Goal: Task Accomplishment & Management: Use online tool/utility

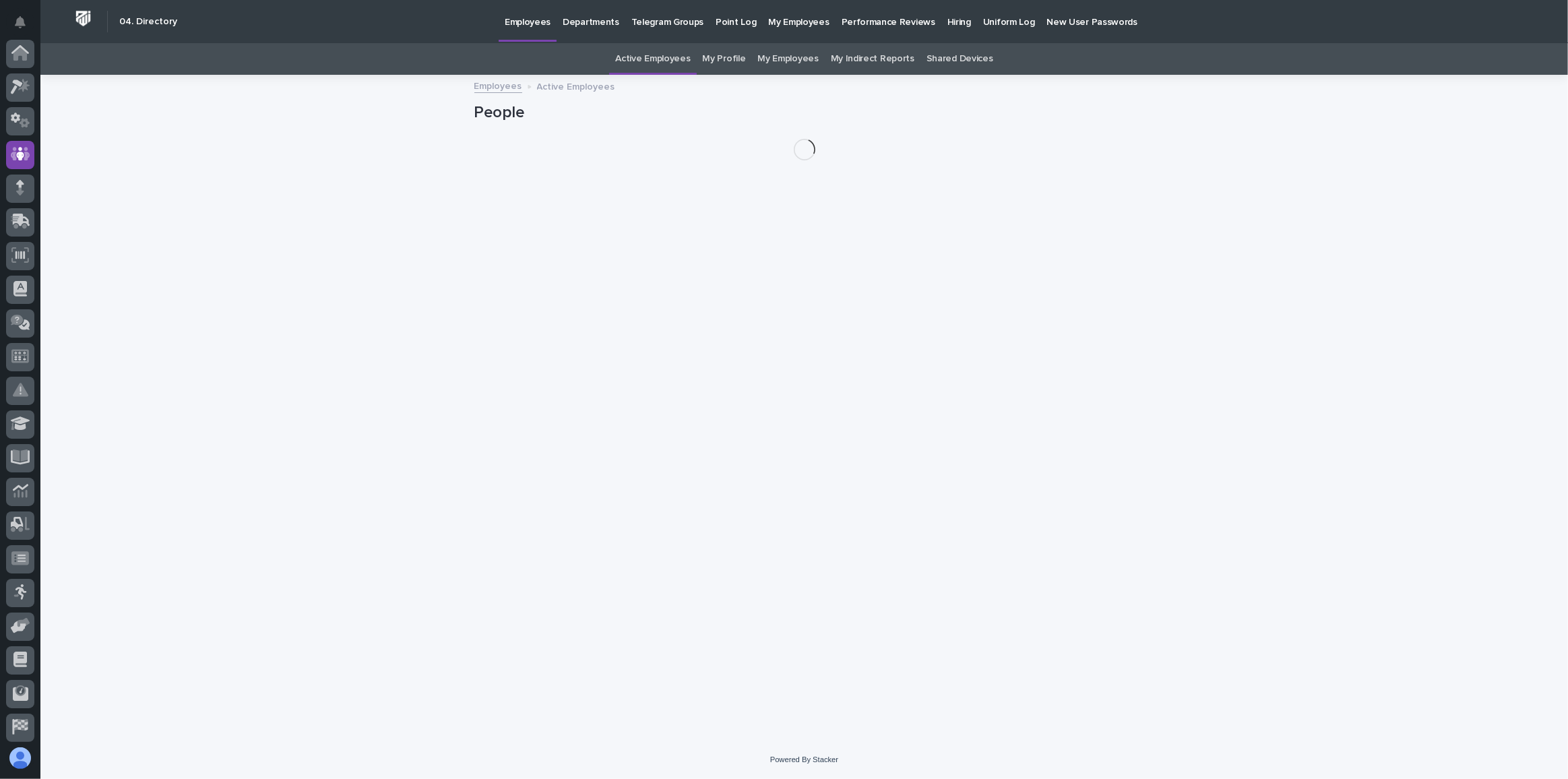
scroll to position [100, 0]
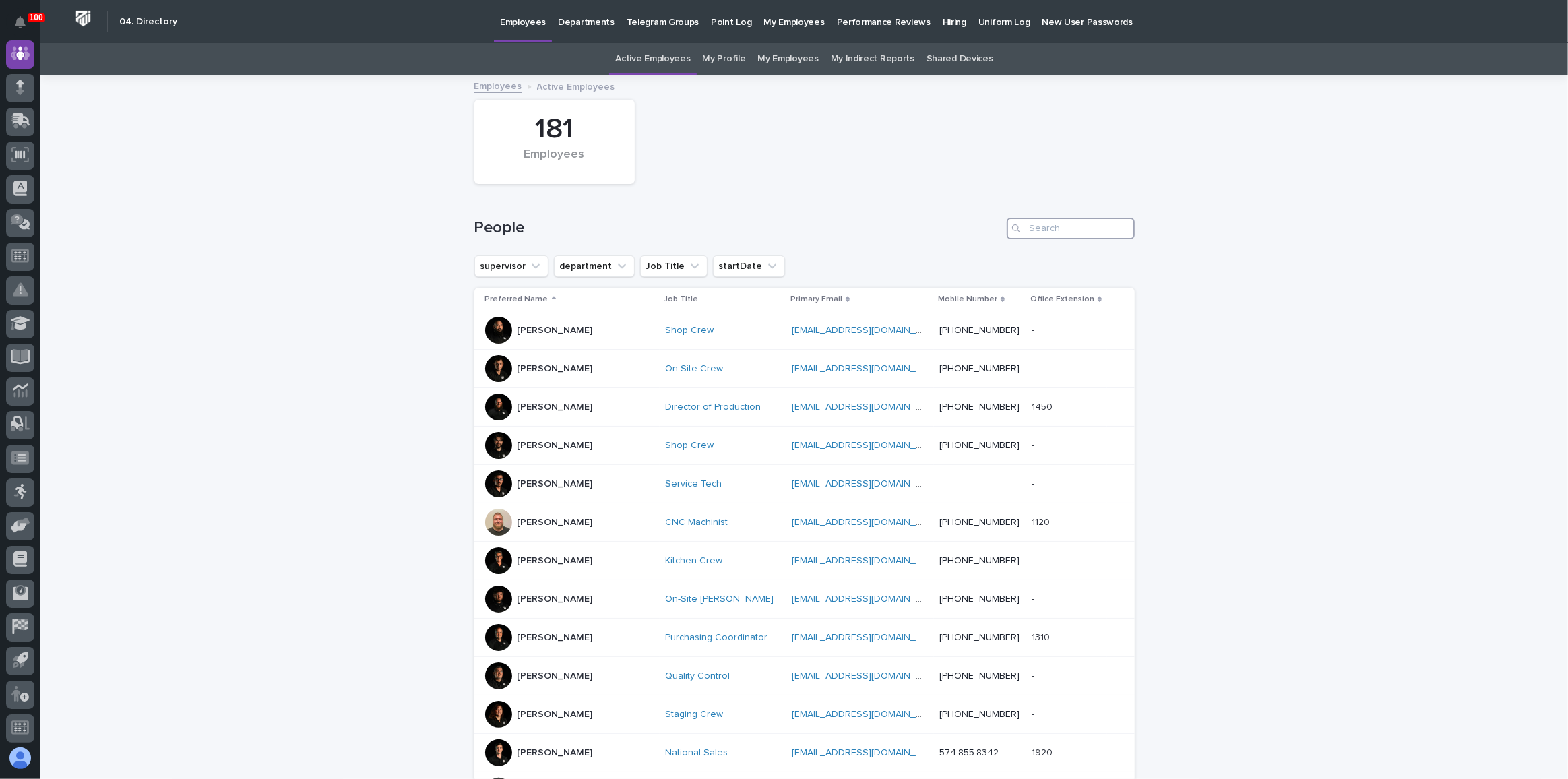
click at [1043, 230] on input "Search" at bounding box center [1070, 228] width 128 height 21
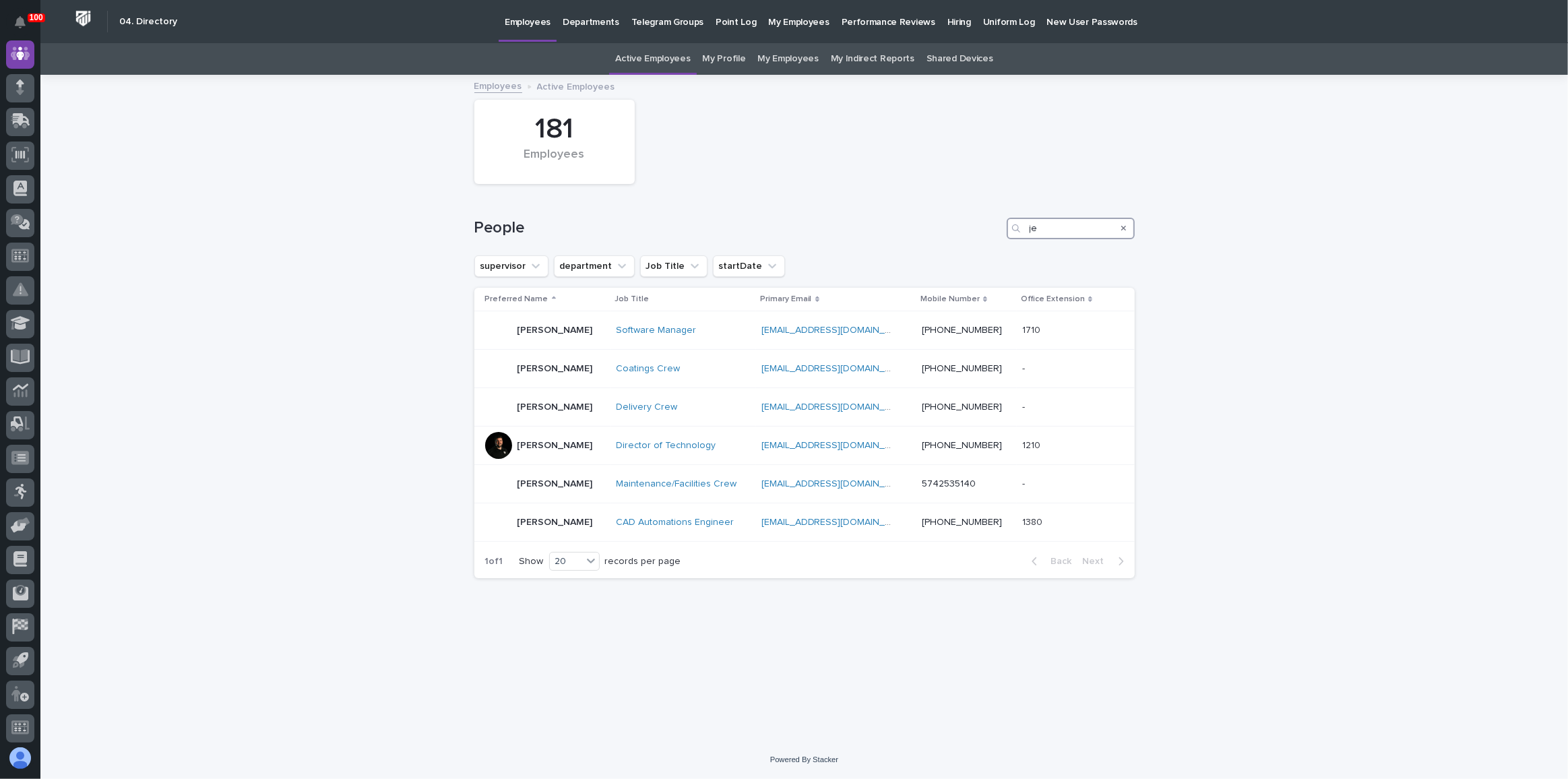
type input "j"
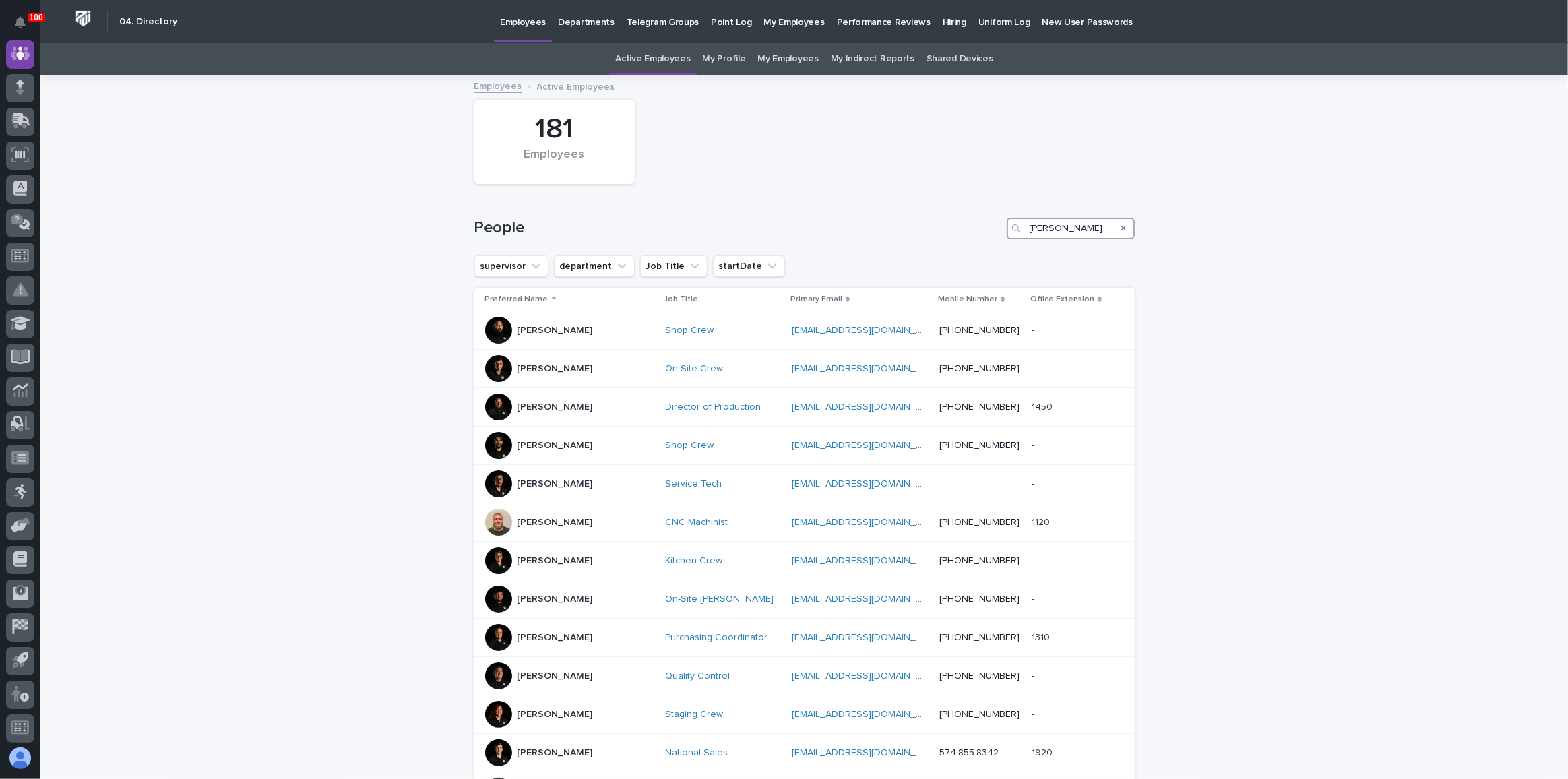
type input "rishi"
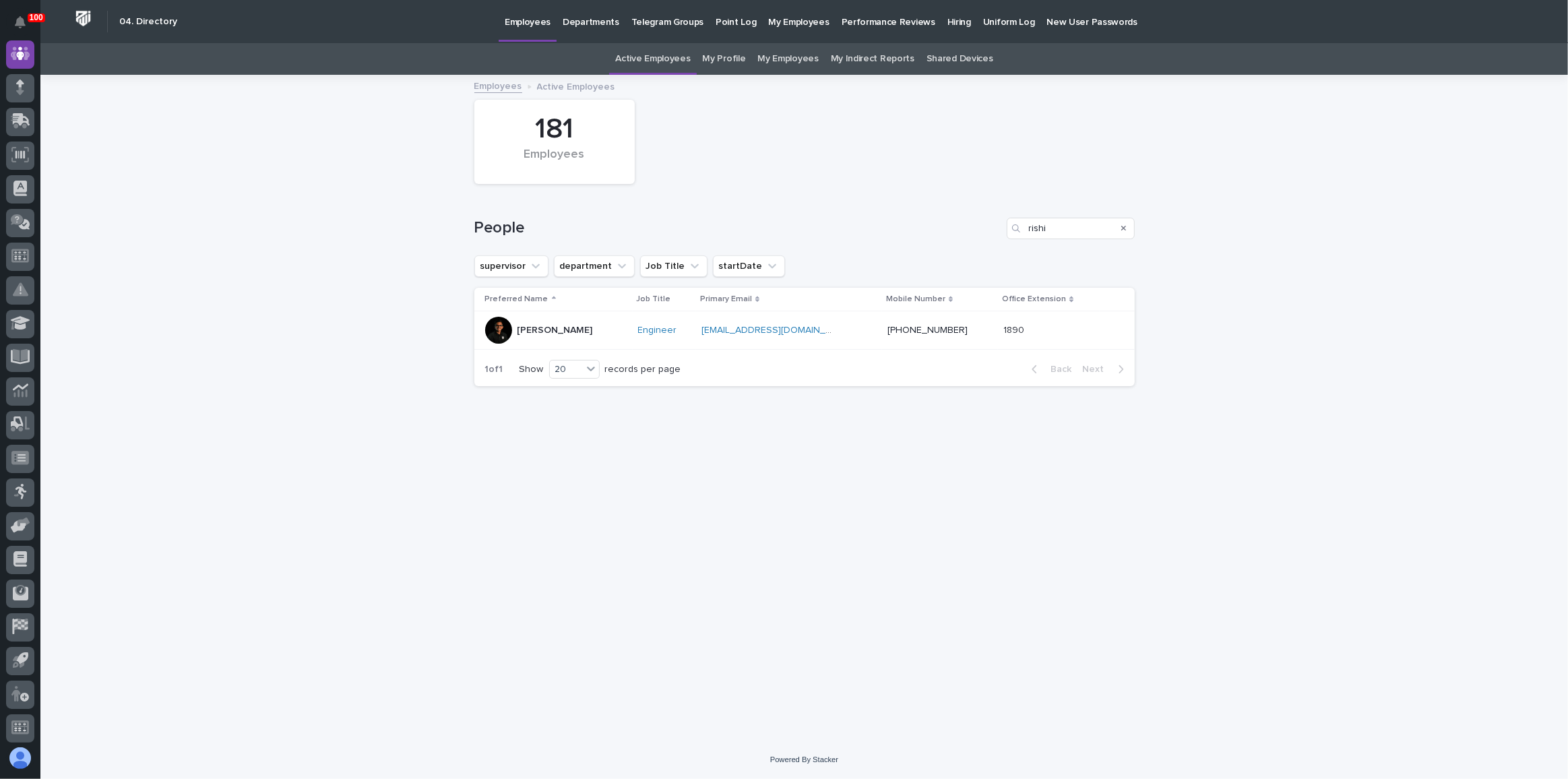
click at [581, 332] on div "[PERSON_NAME]" at bounding box center [556, 330] width 142 height 27
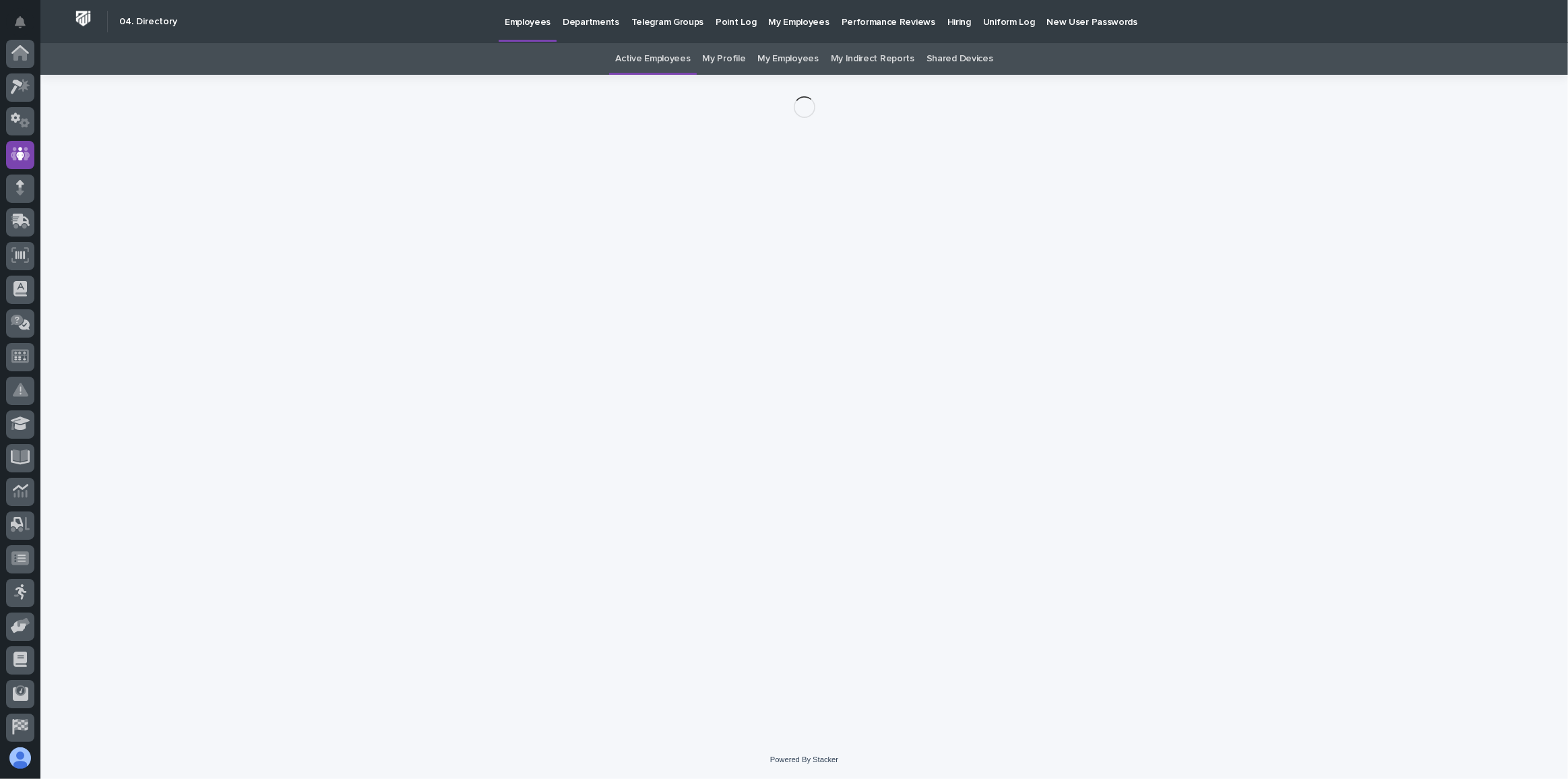
scroll to position [100, 0]
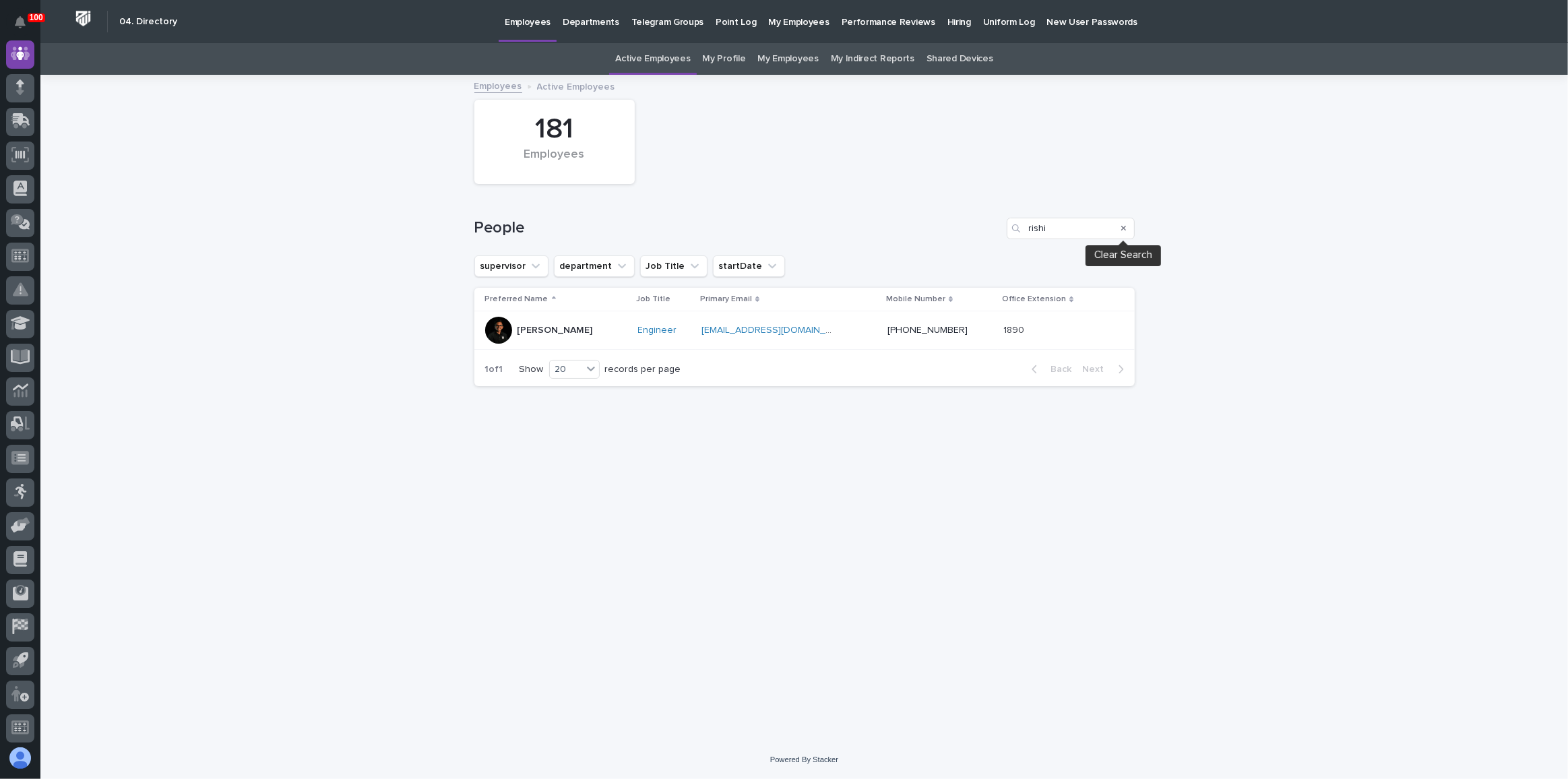
click at [1125, 226] on icon "Search" at bounding box center [1124, 228] width 6 height 6
click at [1052, 229] on input "Search" at bounding box center [1070, 228] width 128 height 21
type input "[PERSON_NAME]"
click at [24, 116] on icon at bounding box center [20, 120] width 20 height 15
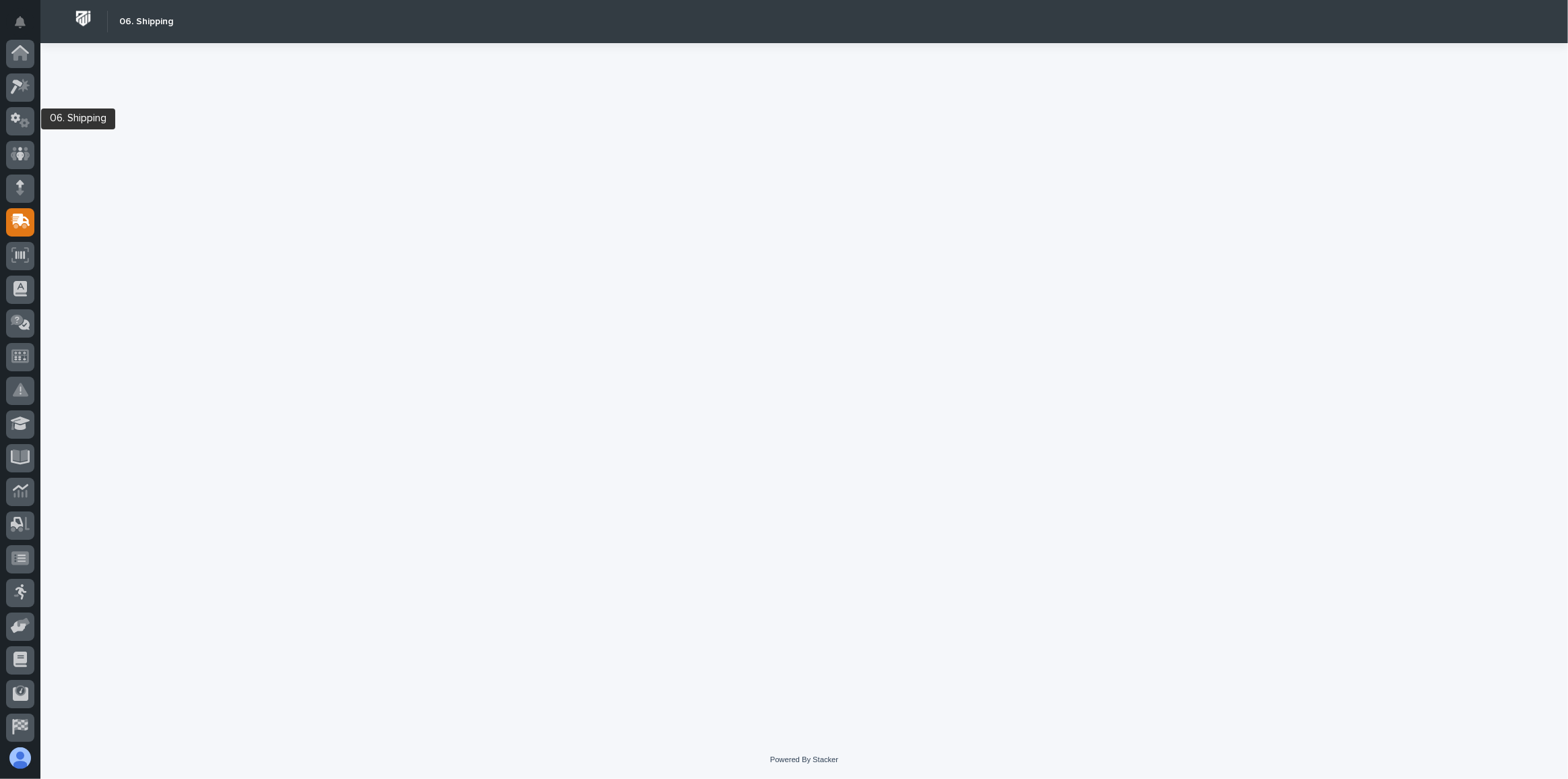
scroll to position [104, 0]
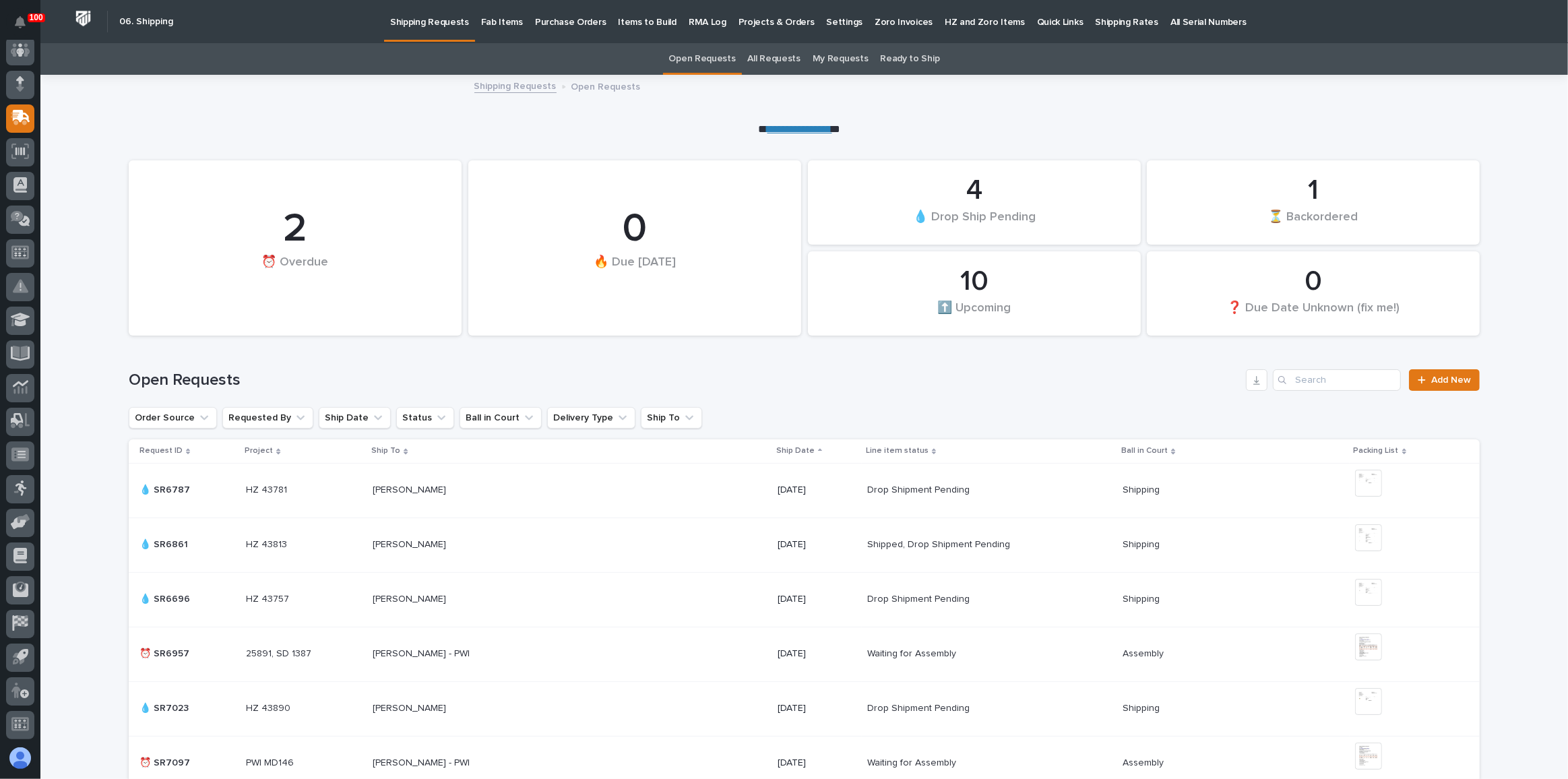
click at [496, 20] on p "Fab Items" at bounding box center [501, 14] width 41 height 28
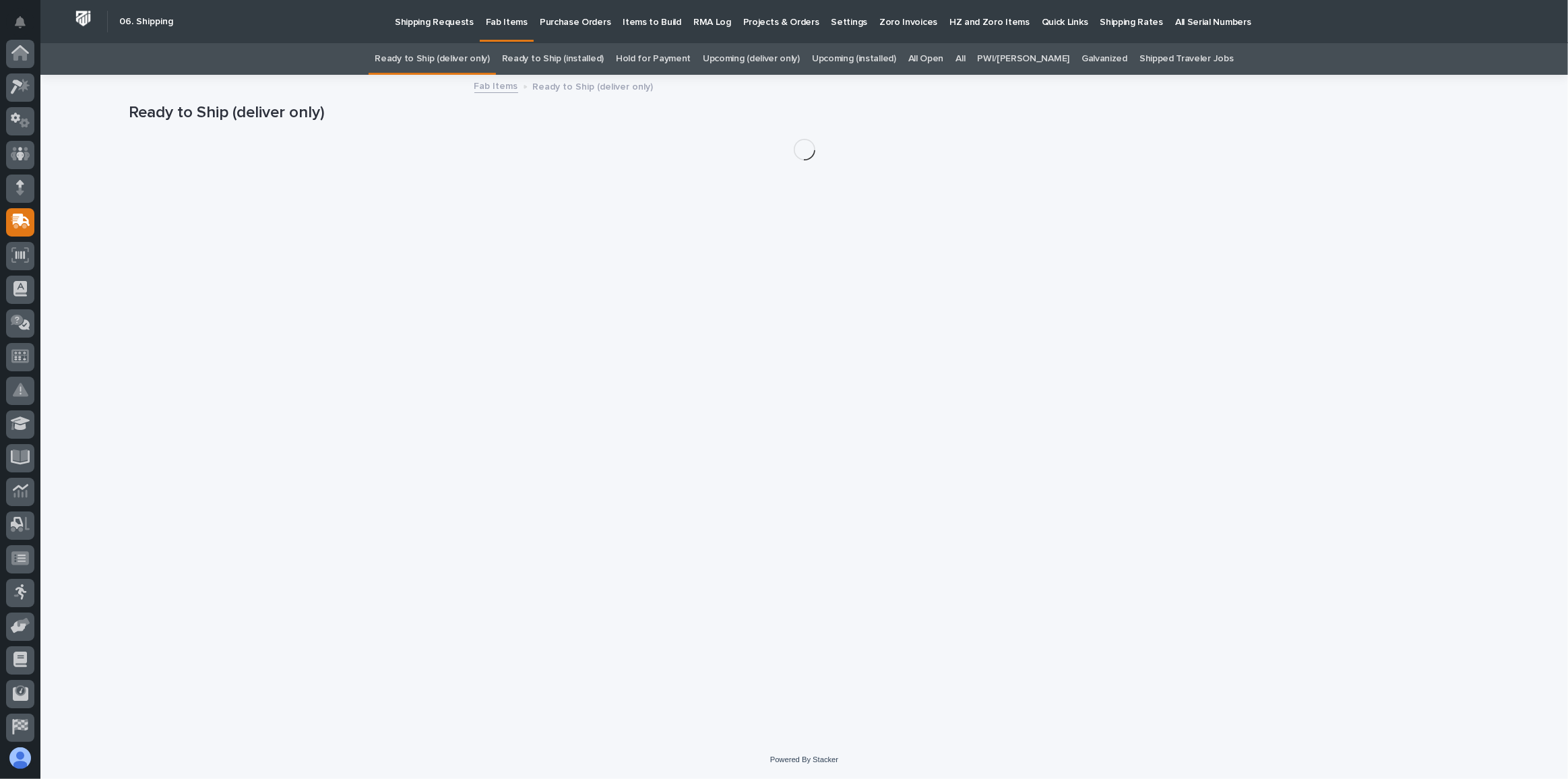
scroll to position [104, 0]
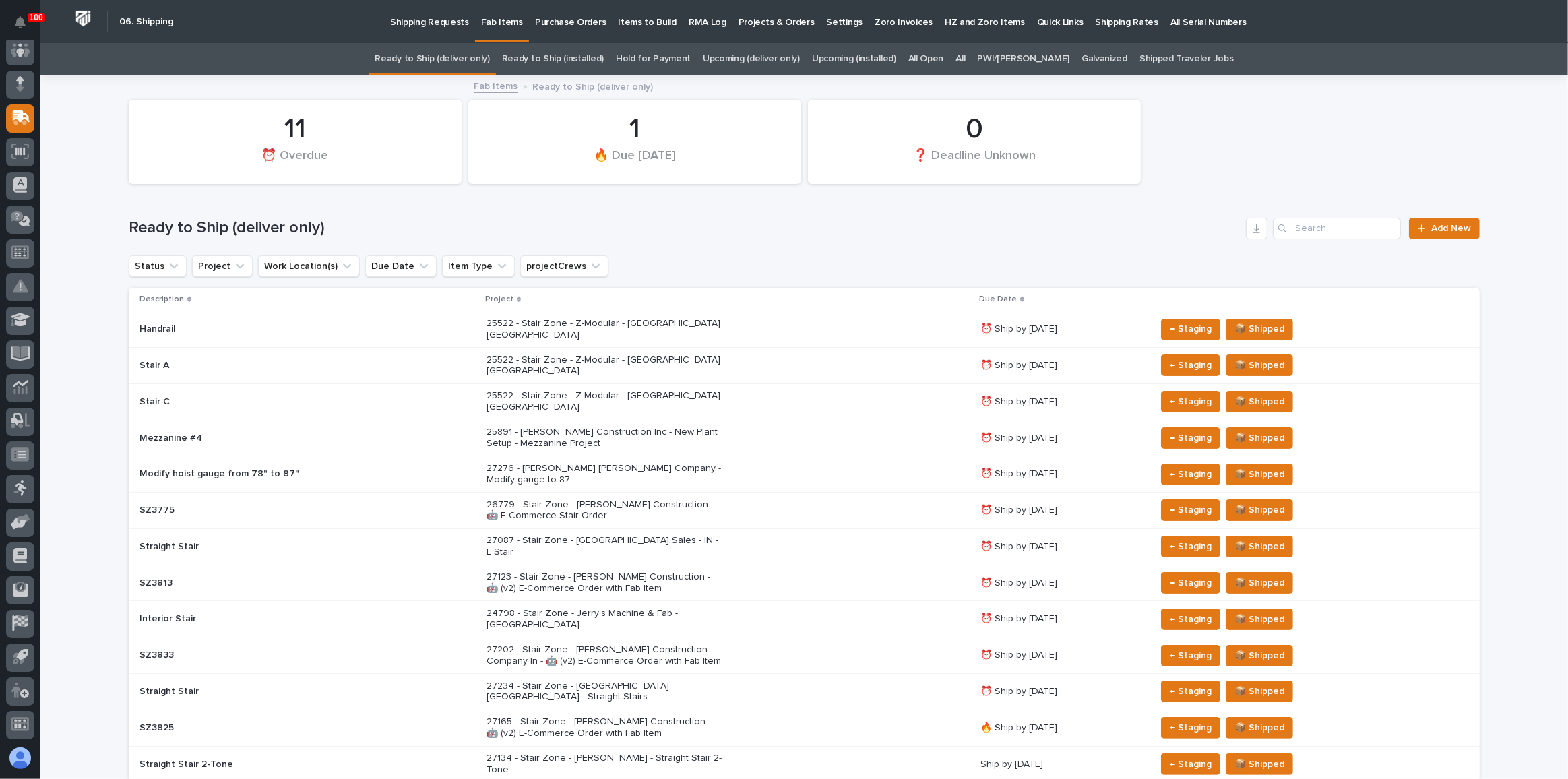
click at [705, 602] on div "24798 - Stair Zone - Jerry's Machine & Fab - [GEOGRAPHIC_DATA]" at bounding box center [728, 619] width 483 height 33
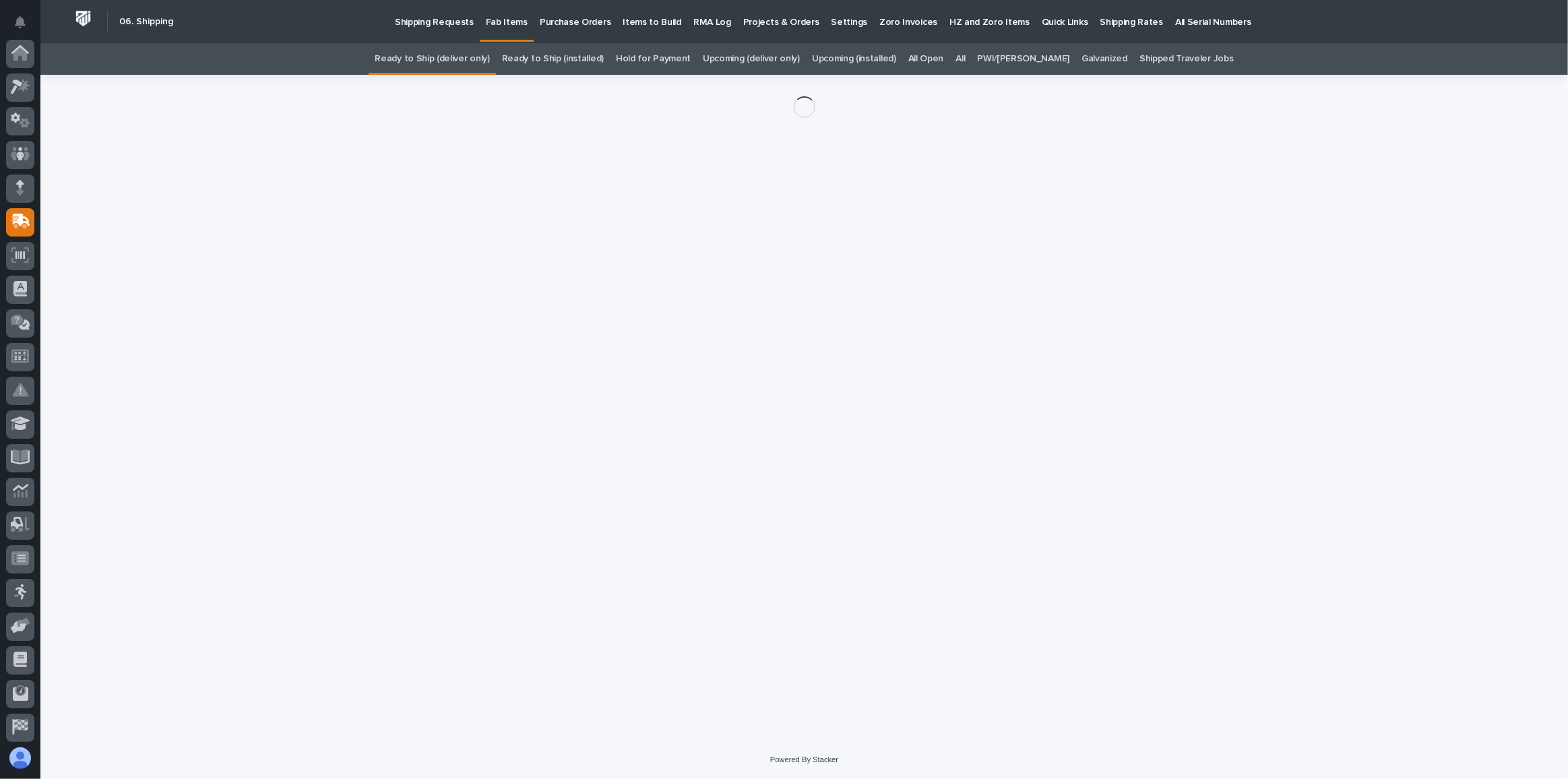
scroll to position [104, 0]
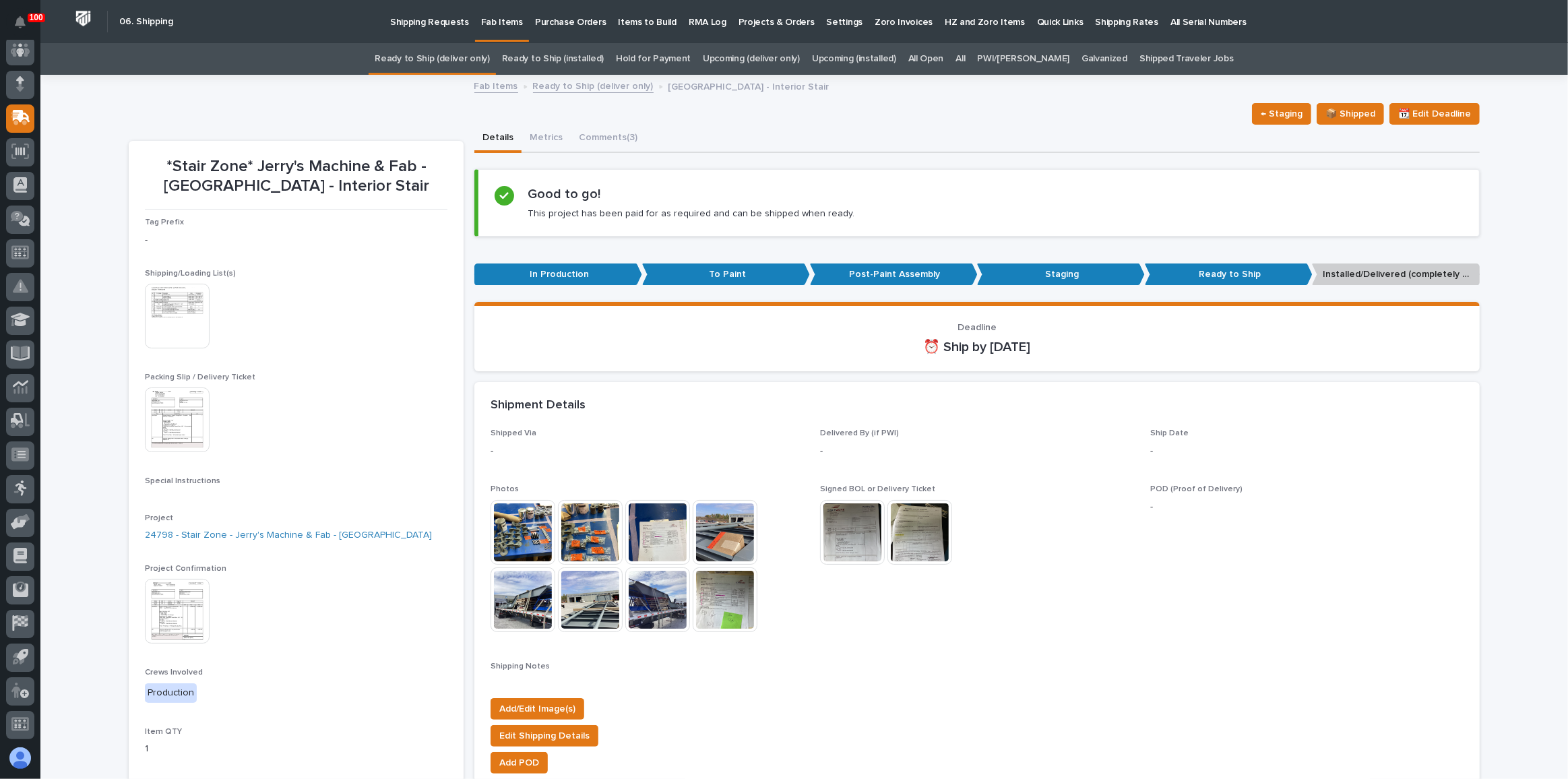
click at [159, 601] on img at bounding box center [177, 611] width 64 height 64
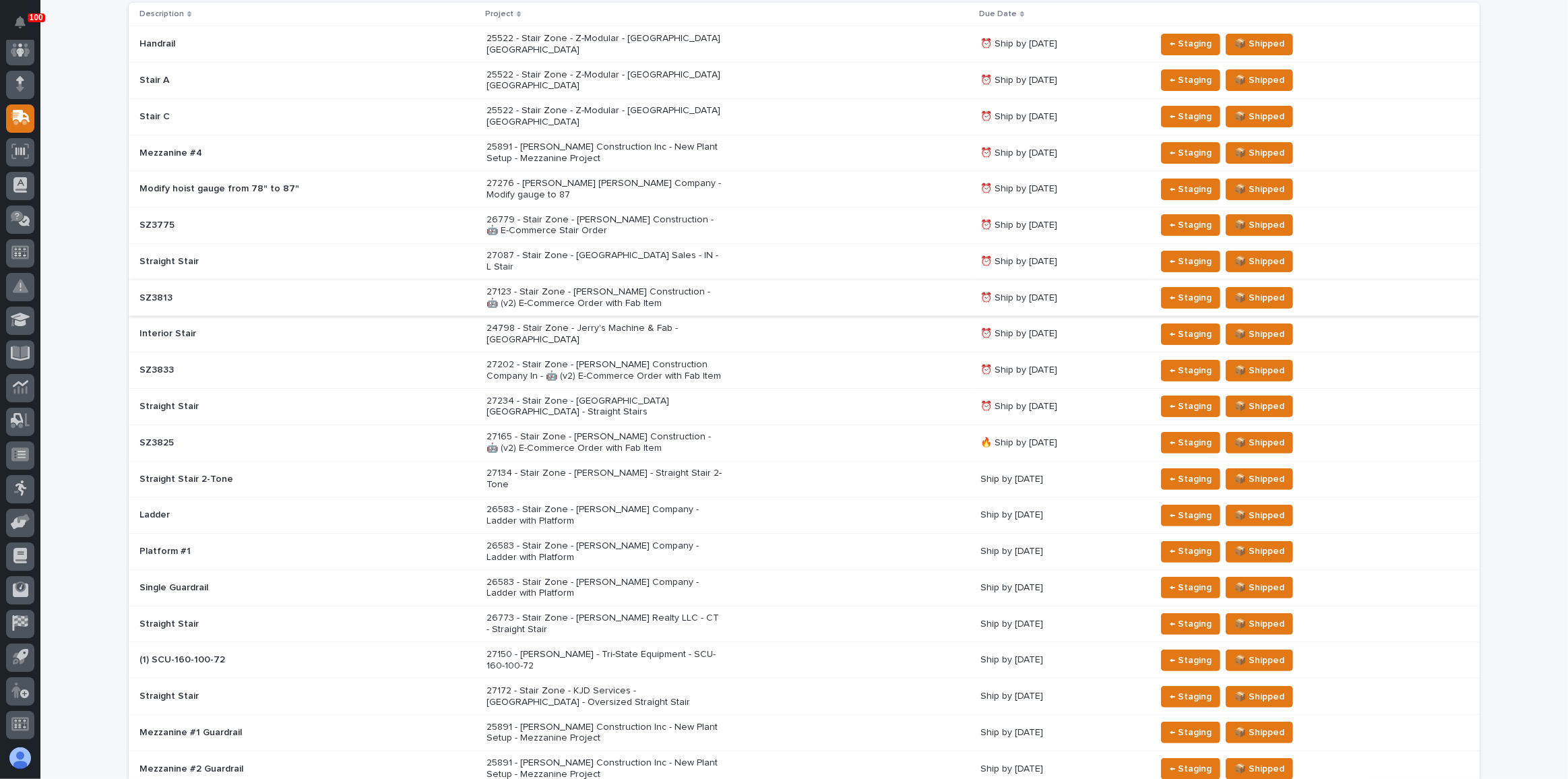
scroll to position [288, 0]
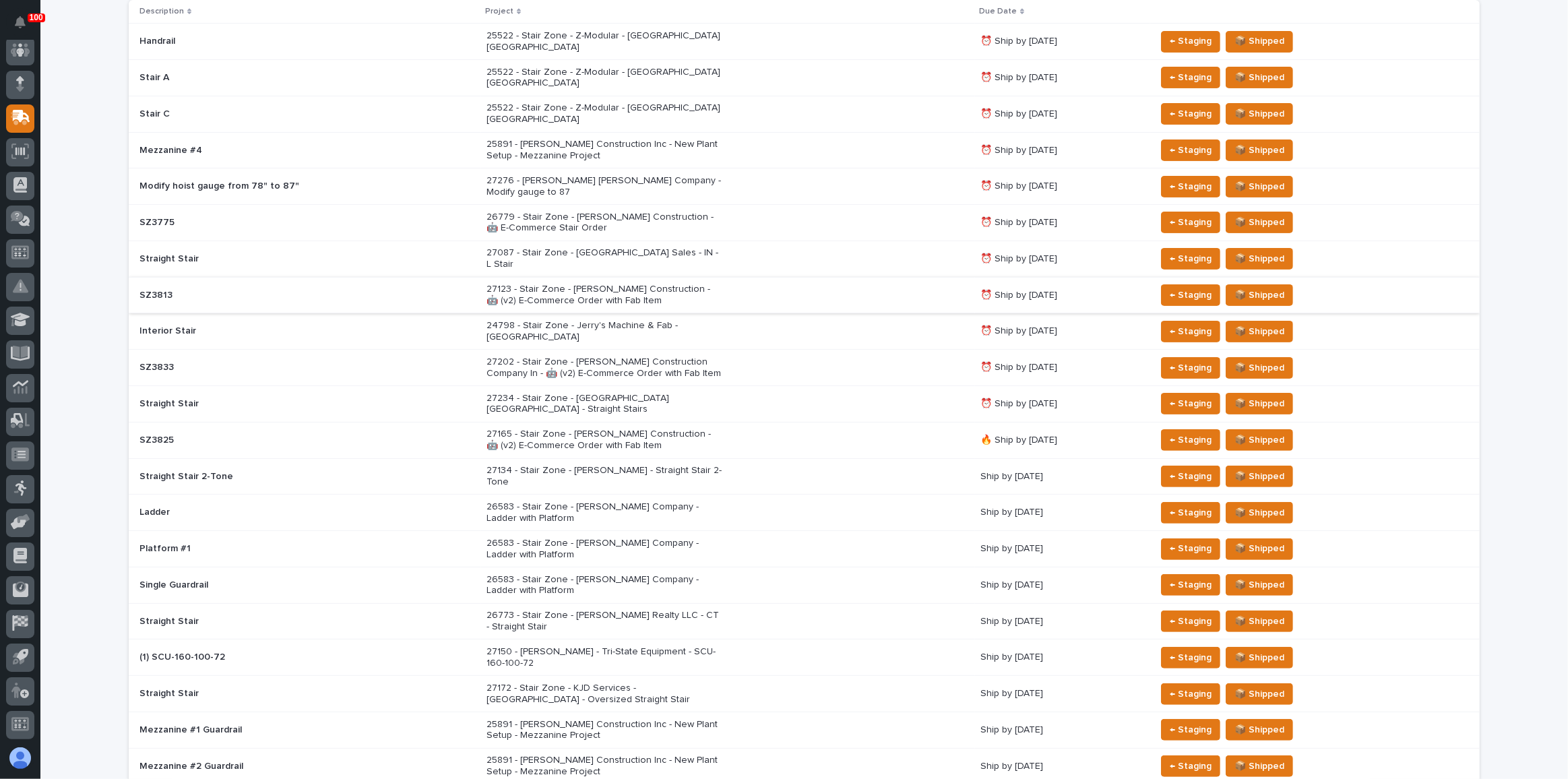
click at [703, 387] on div "27234 - Stair Zone - [GEOGRAPHIC_DATA] [GEOGRAPHIC_DATA] - Straight Stairs" at bounding box center [728, 404] width 483 height 33
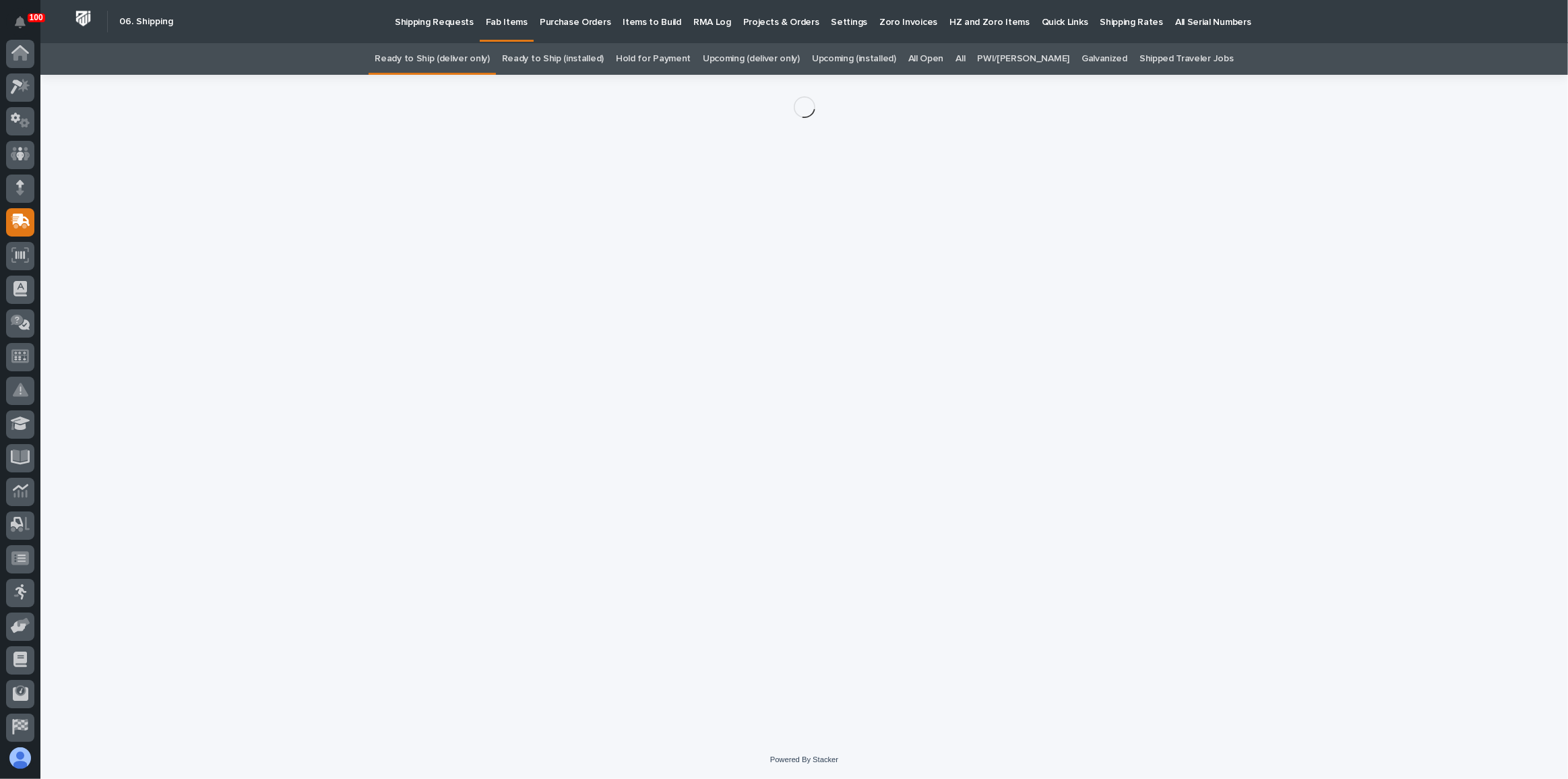
scroll to position [104, 0]
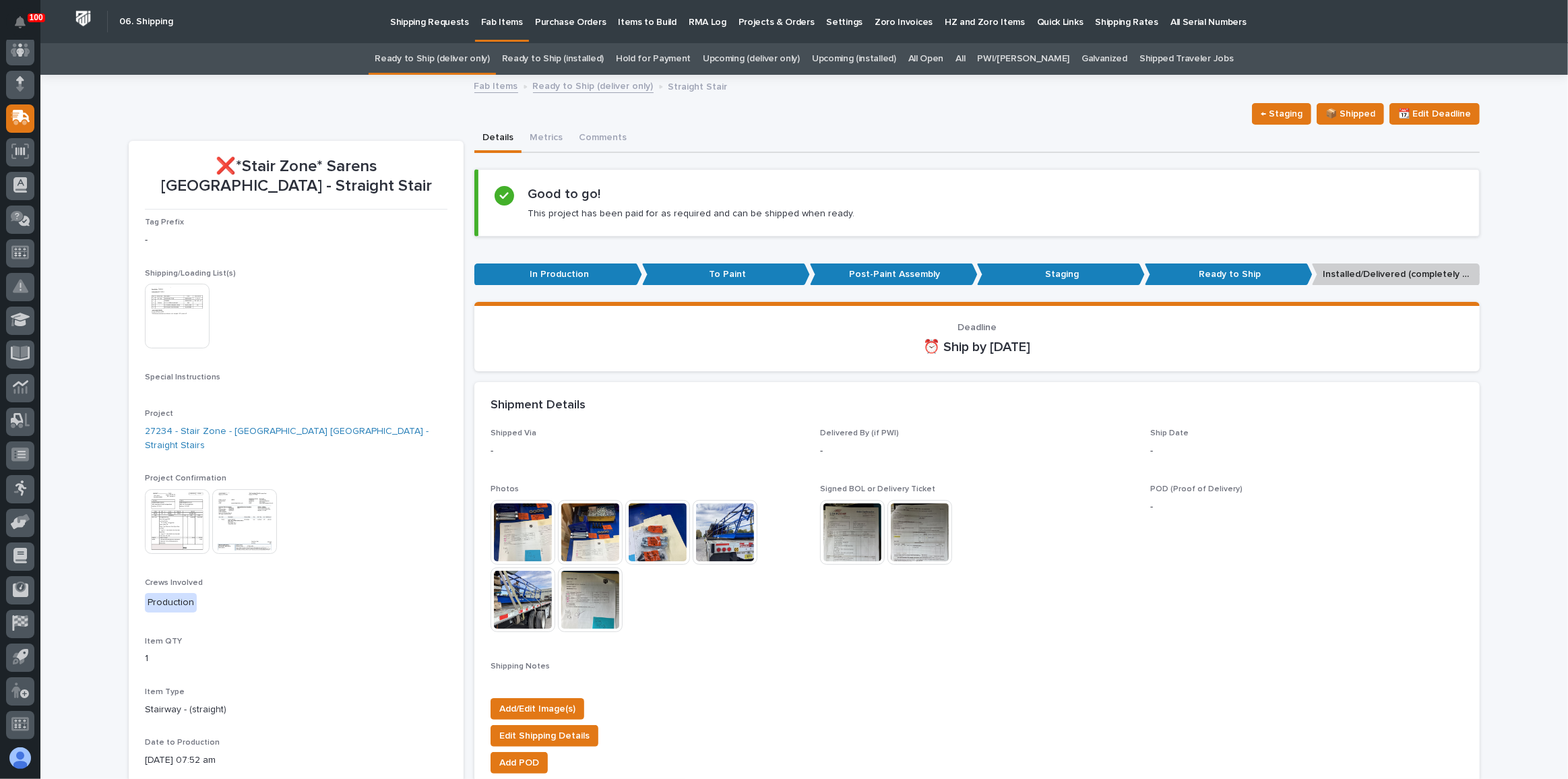
click at [180, 498] on img at bounding box center [177, 521] width 64 height 64
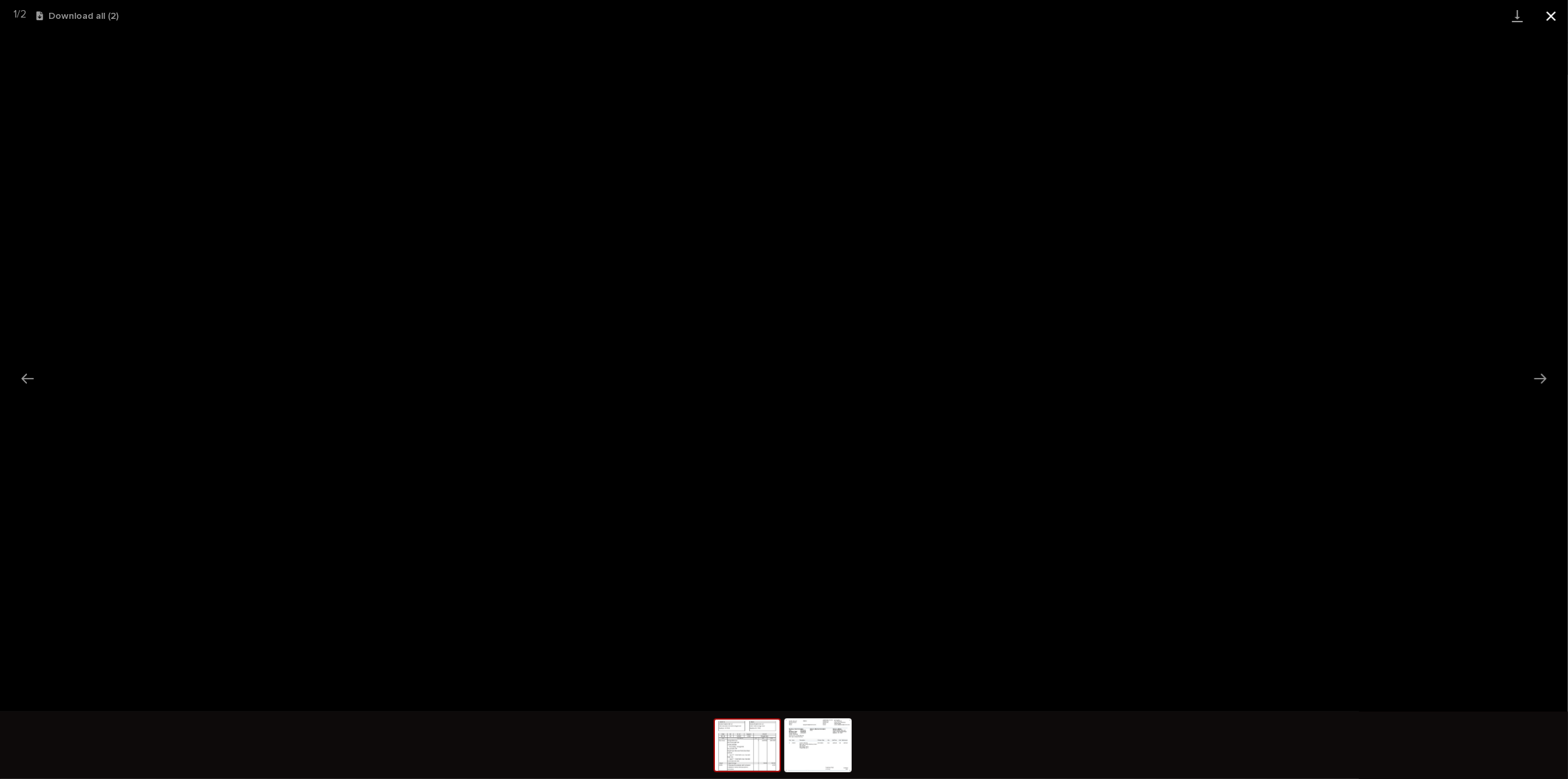
click at [1544, 15] on button "Close gallery" at bounding box center [1550, 15] width 33 height 32
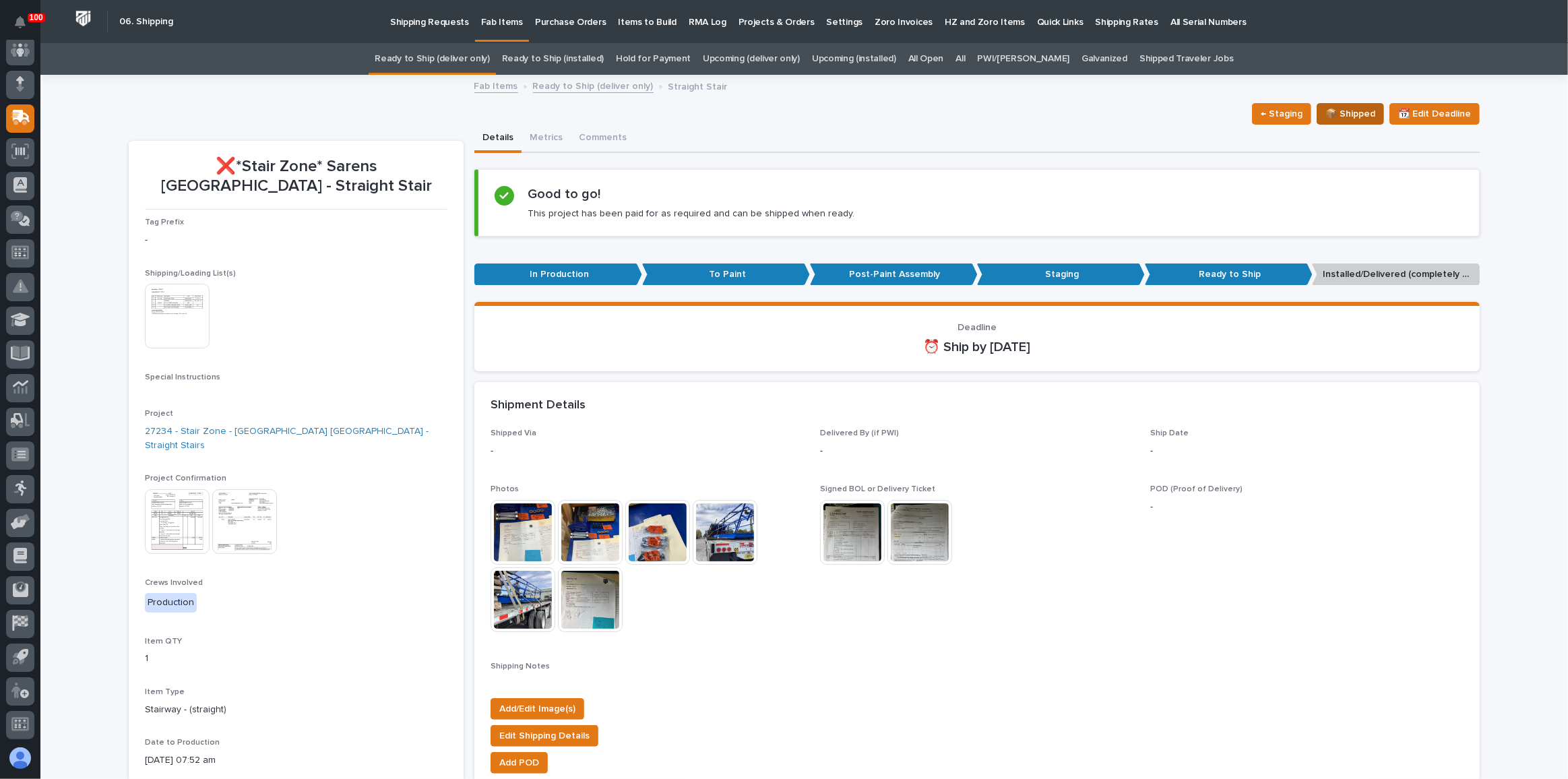
click at [1367, 110] on span "📦 Shipped" at bounding box center [1350, 114] width 50 height 16
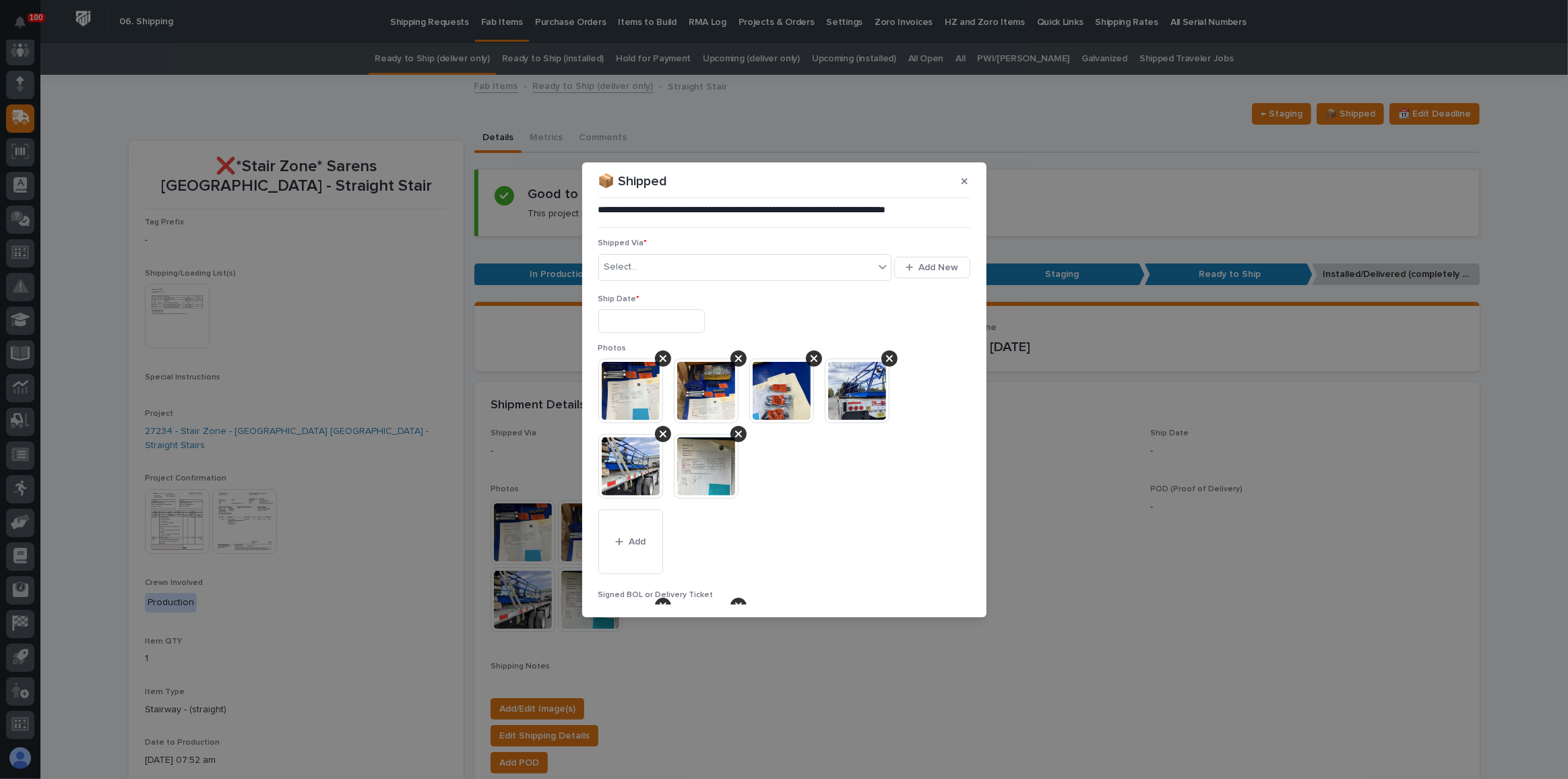
click at [644, 315] on input "text" at bounding box center [651, 321] width 107 height 24
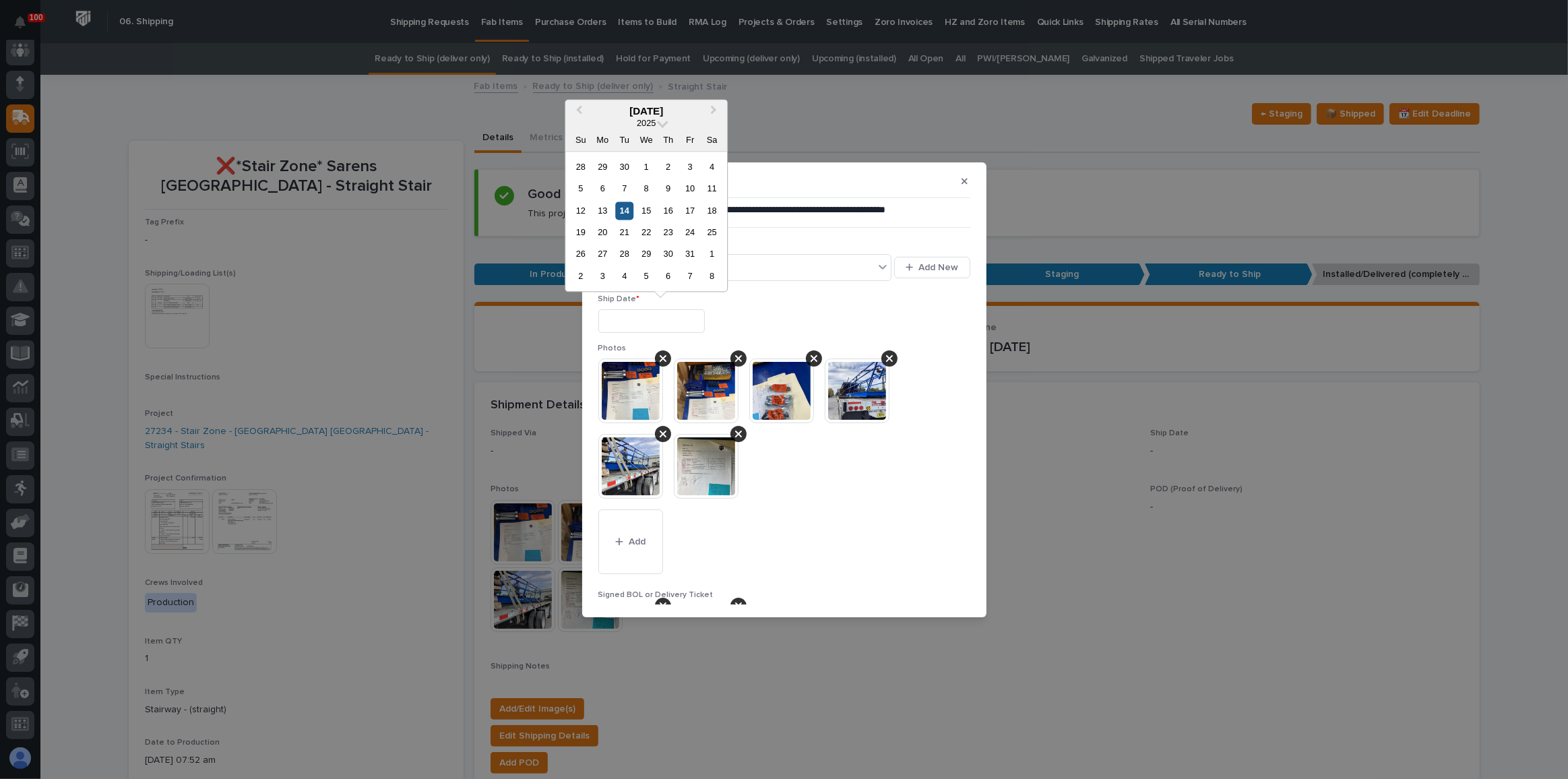
click at [627, 208] on div "14" at bounding box center [624, 211] width 18 height 18
type input "**********"
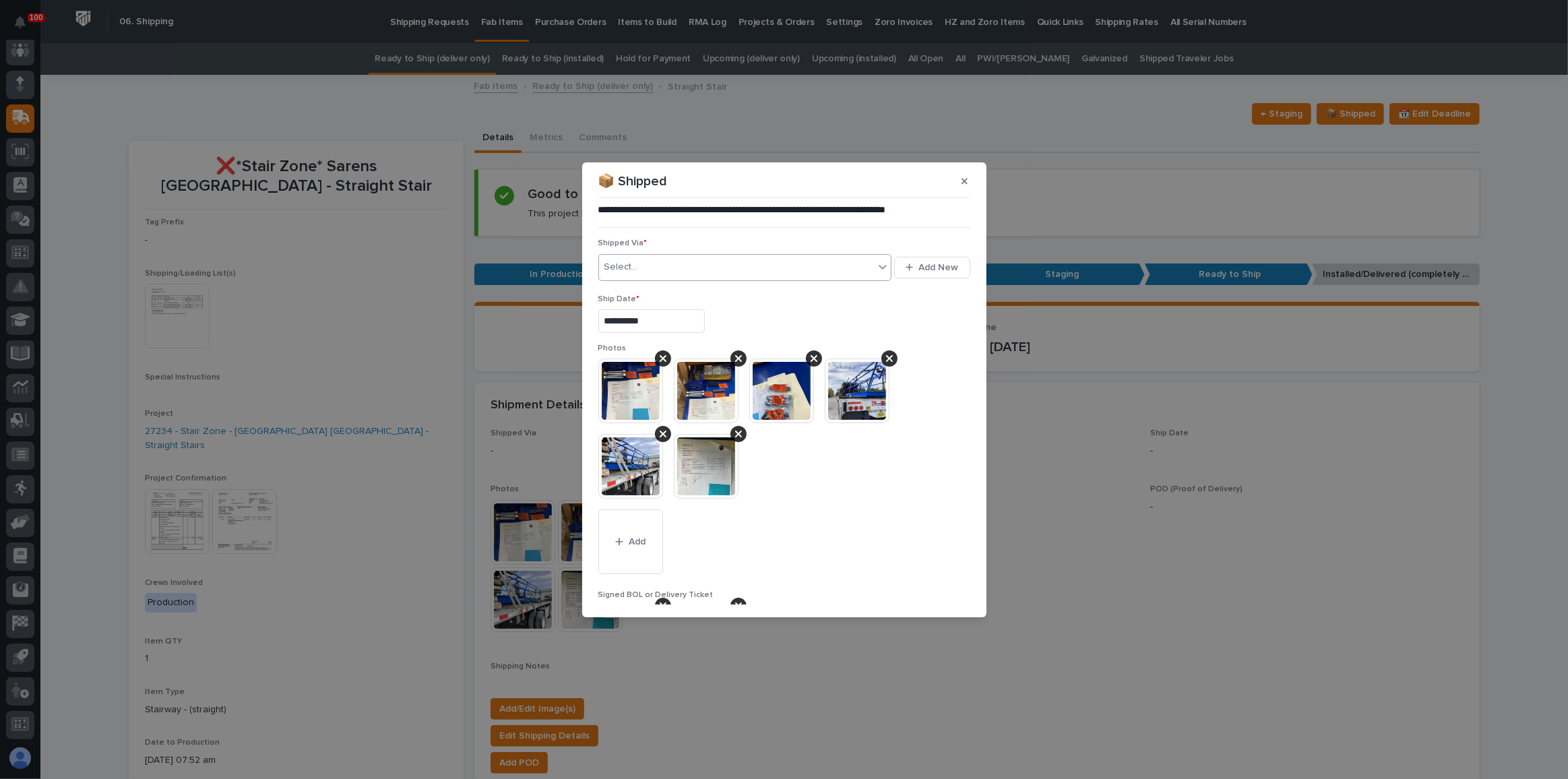
click at [662, 275] on div "Select..." at bounding box center [736, 267] width 276 height 22
type input "***"
click at [661, 289] on div "TQL" at bounding box center [743, 292] width 288 height 24
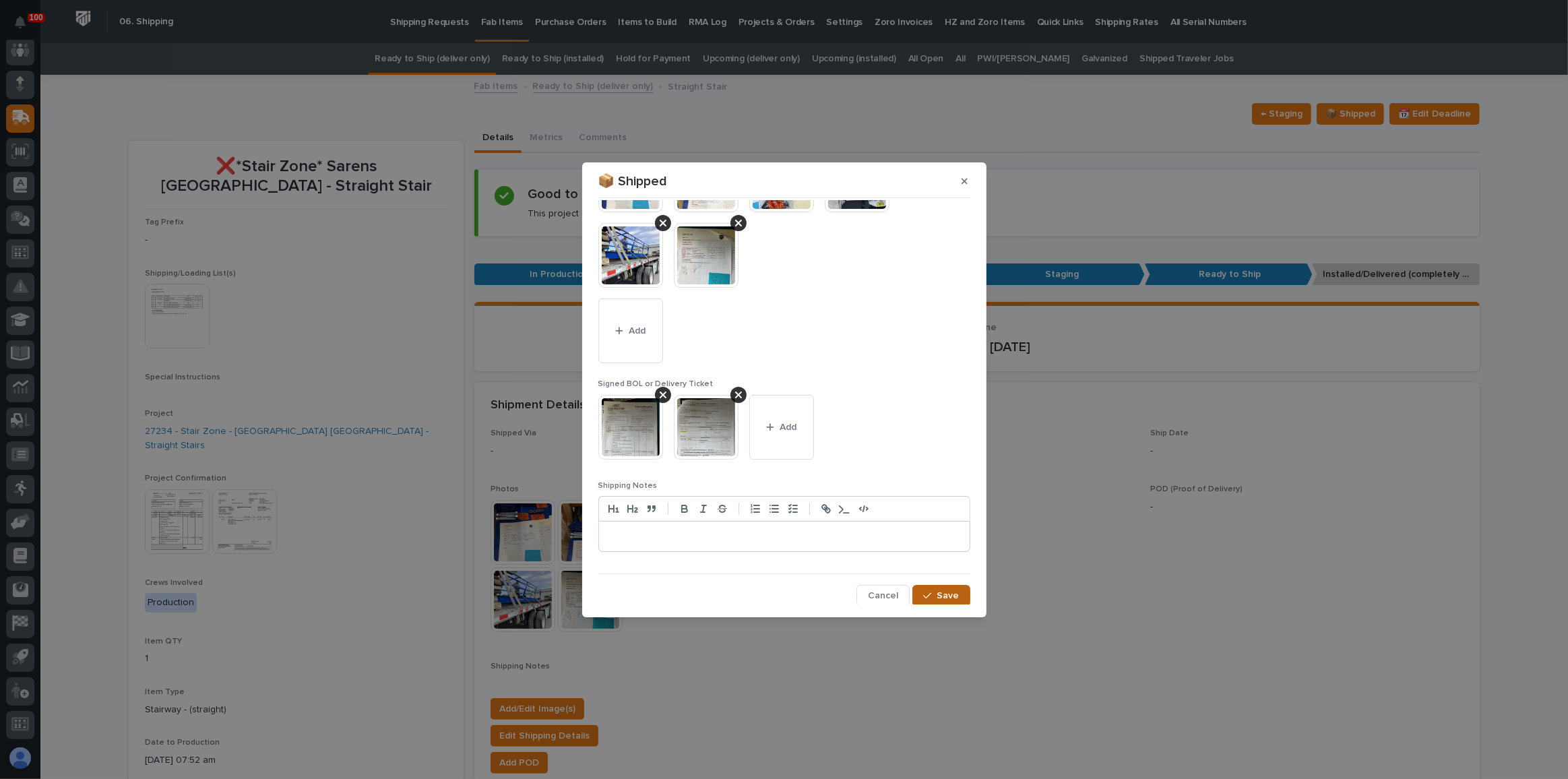
click at [926, 587] on button "Save" at bounding box center [941, 596] width 57 height 21
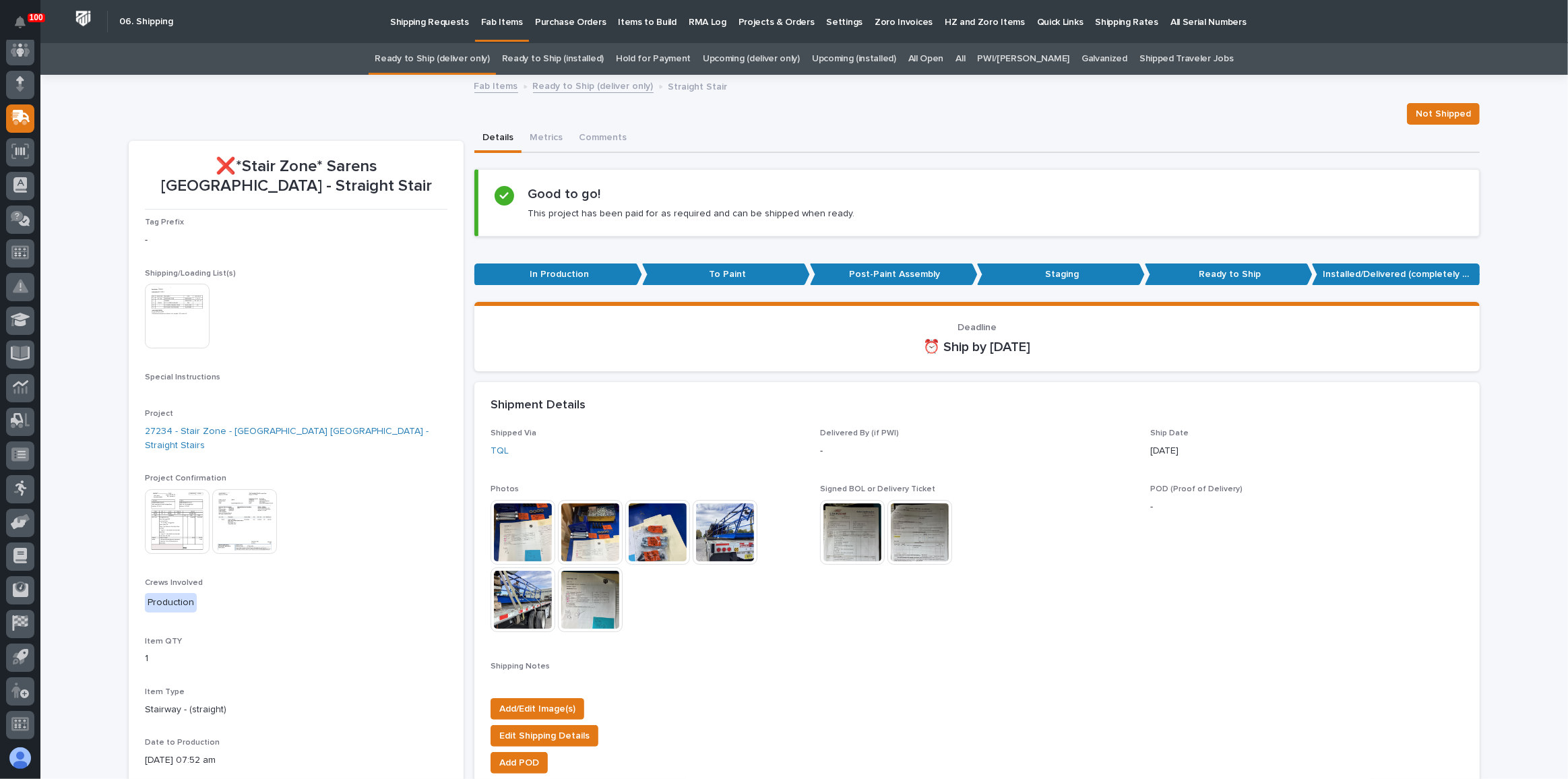
click at [487, 59] on link "Ready to Ship (deliver only)" at bounding box center [431, 59] width 115 height 32
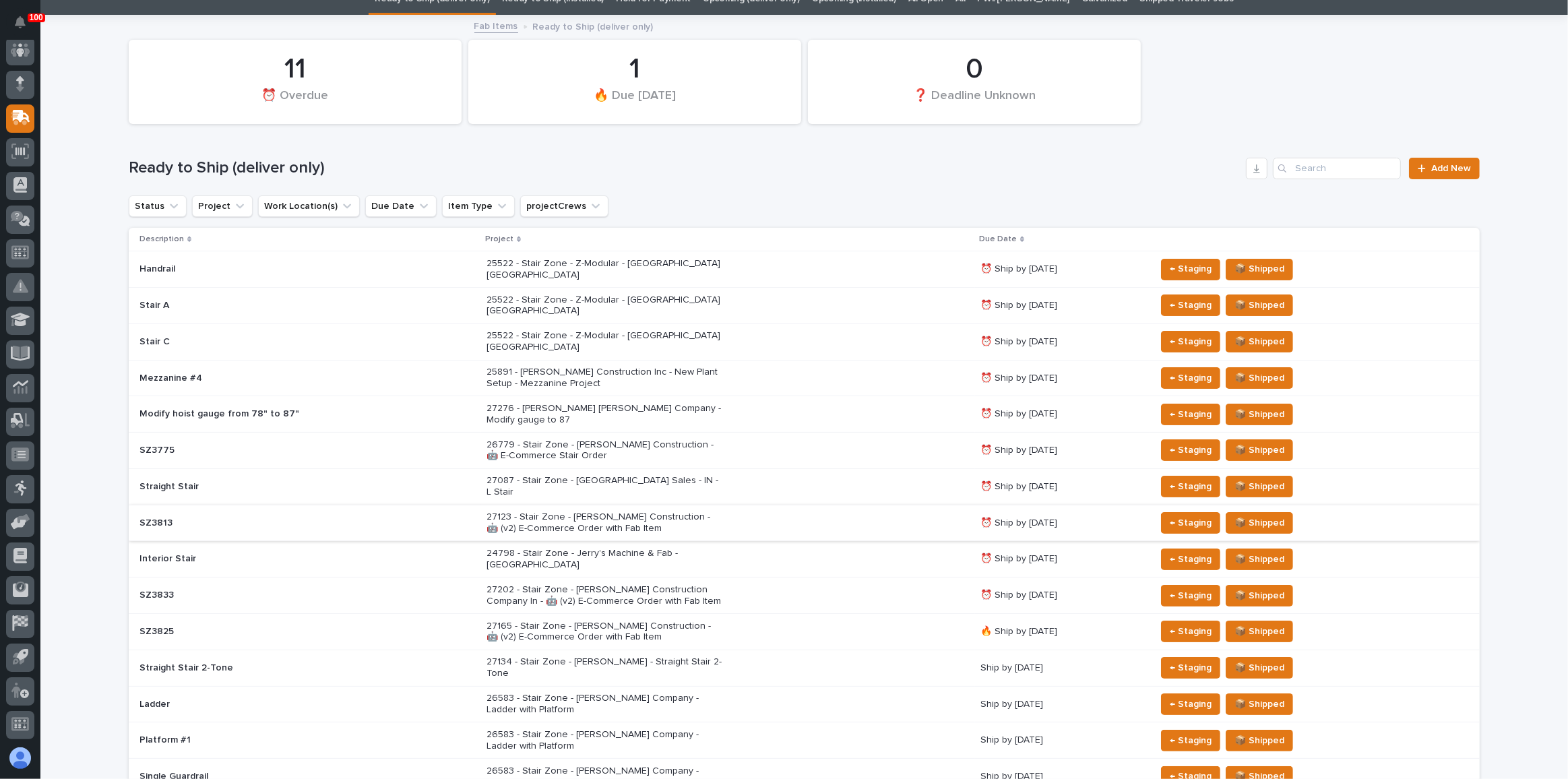
scroll to position [61, 0]
click at [1247, 550] on span "📦 Shipped" at bounding box center [1259, 558] width 50 height 16
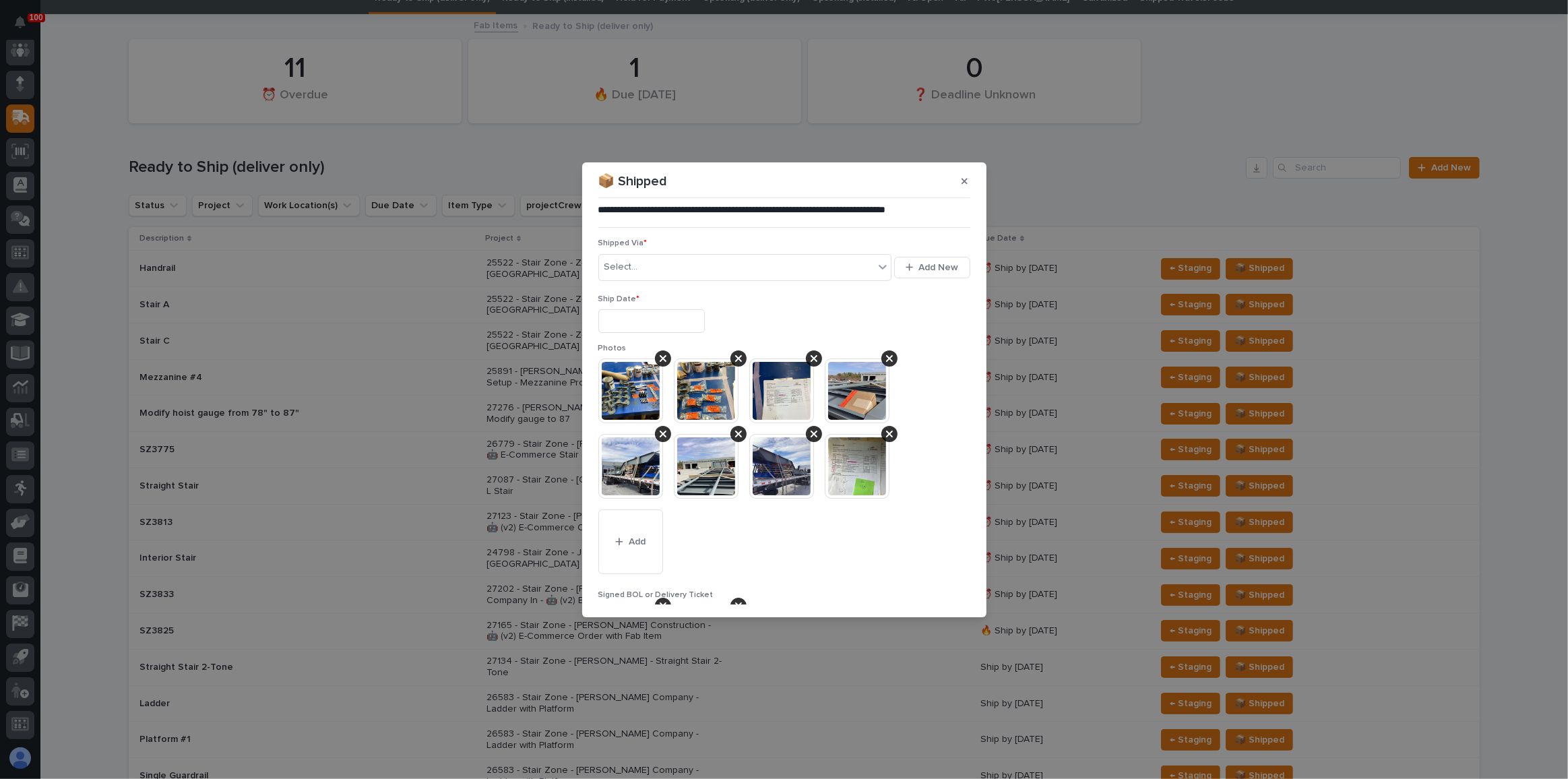
click at [638, 326] on input "text" at bounding box center [651, 321] width 107 height 24
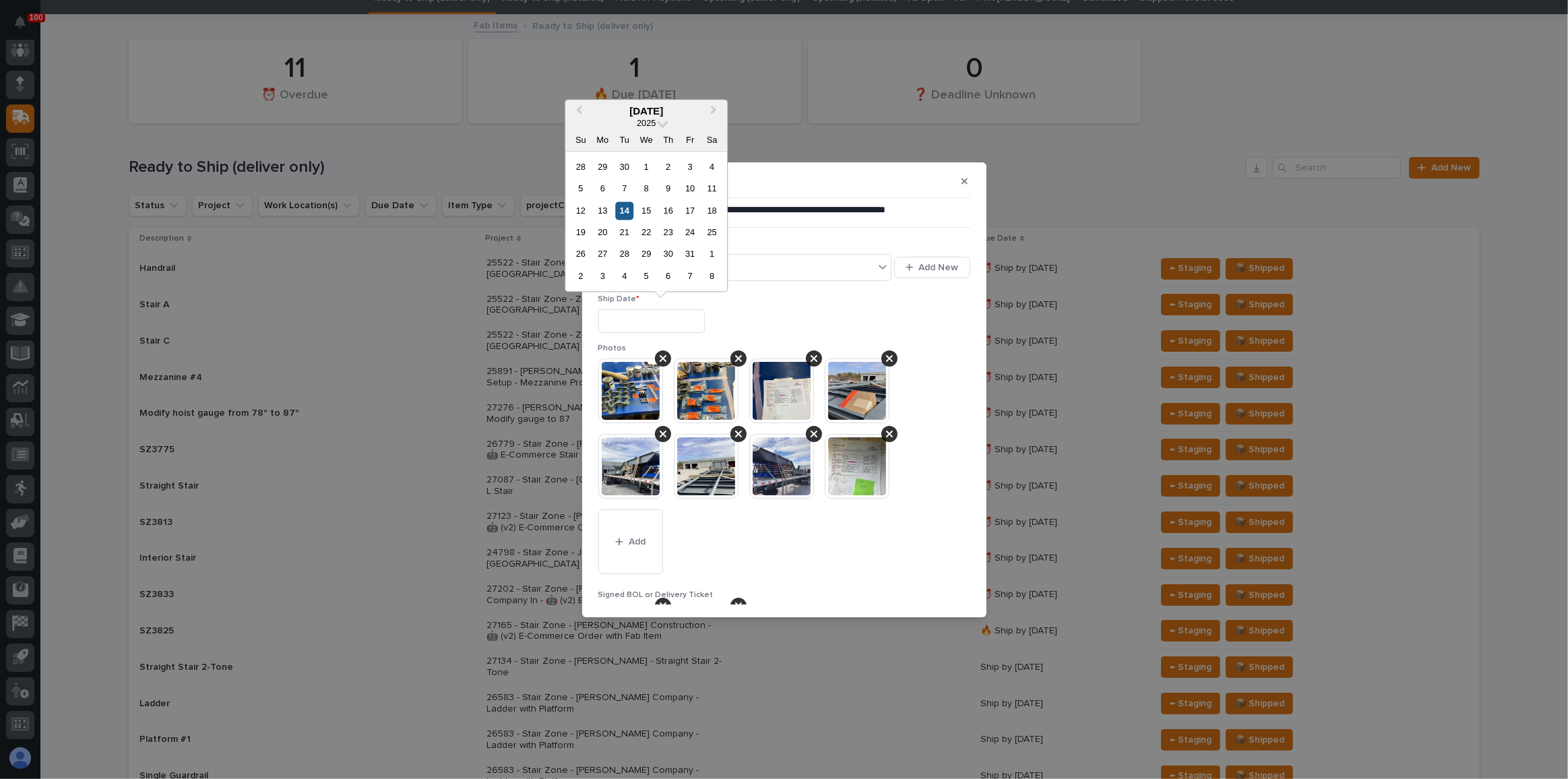
click at [628, 213] on div "14" at bounding box center [624, 211] width 18 height 18
type input "**********"
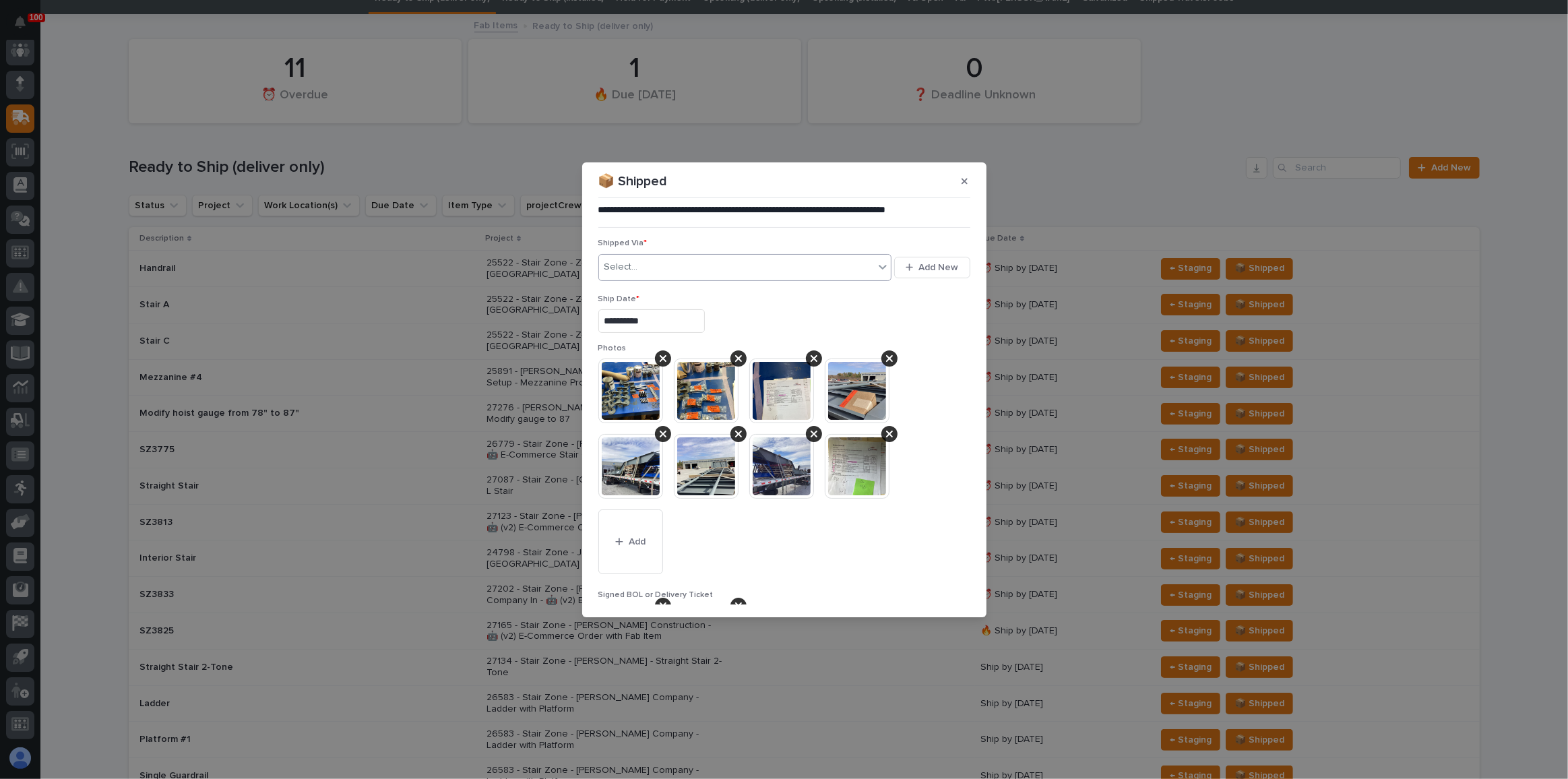
click at [660, 268] on div "Select..." at bounding box center [736, 267] width 276 height 22
type input "***"
click at [653, 284] on div "TQL" at bounding box center [743, 292] width 288 height 24
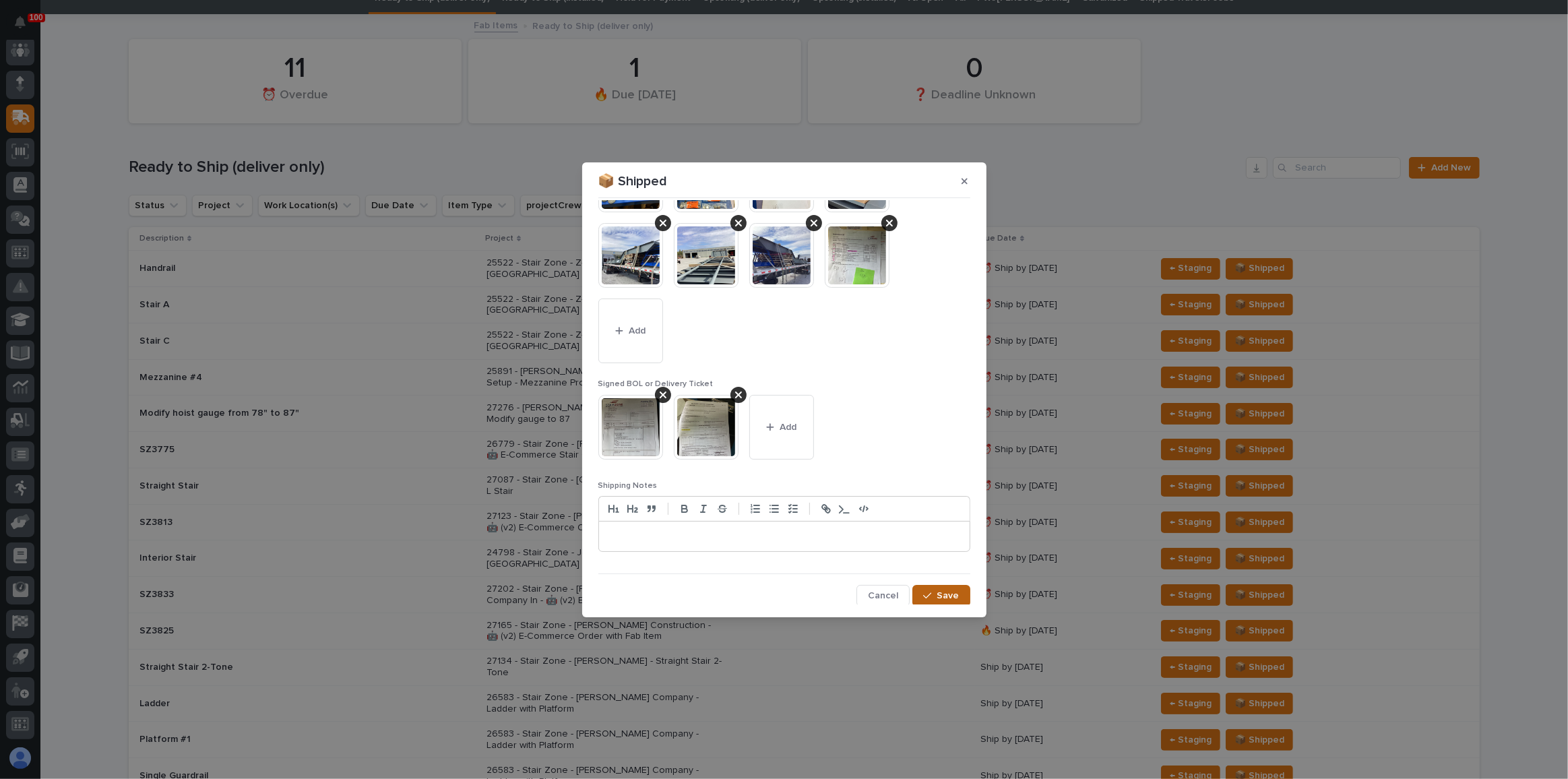
click at [931, 593] on div "button" at bounding box center [929, 596] width 14 height 10
